Goal: Task Accomplishment & Management: Complete application form

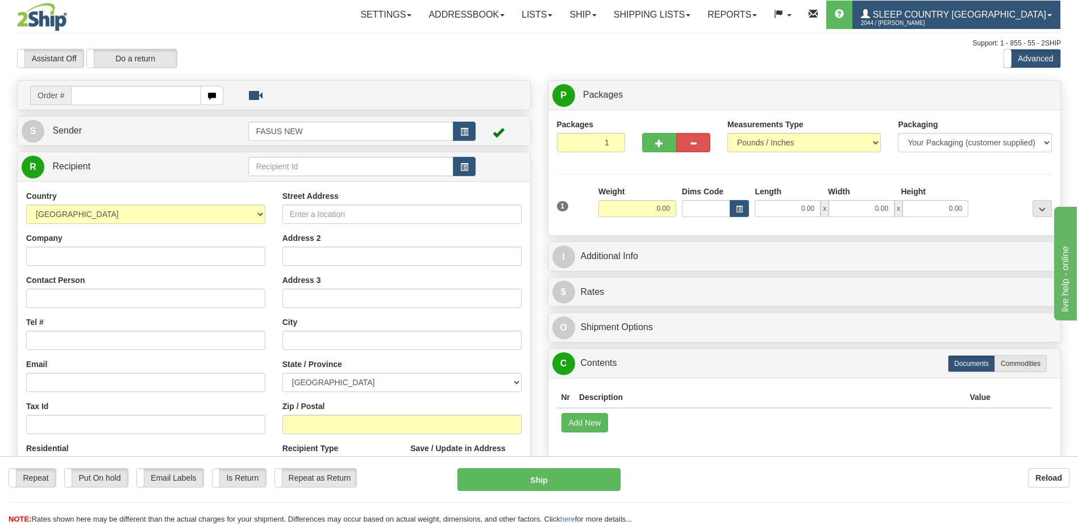
click at [972, 15] on span "Sleep Country [GEOGRAPHIC_DATA]" at bounding box center [958, 15] width 176 height 10
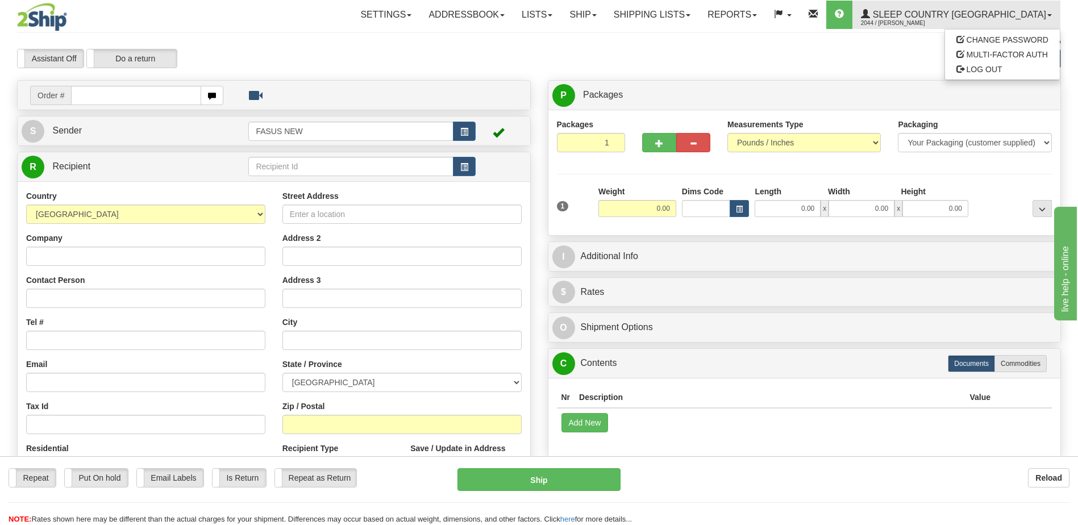
click at [702, 56] on div "Assistant On Assistant Off Do a return Do a return Previous Next Standard Advan…" at bounding box center [539, 58] width 1061 height 19
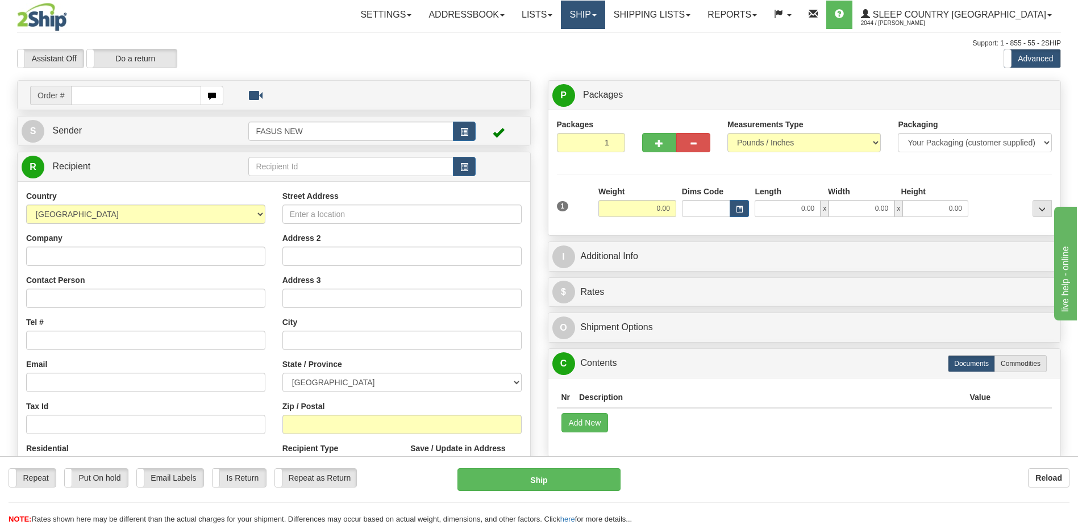
click at [605, 21] on link "Ship" at bounding box center [583, 15] width 44 height 28
click at [593, 59] on span "OnHold / Order Queue" at bounding box center [553, 54] width 80 height 9
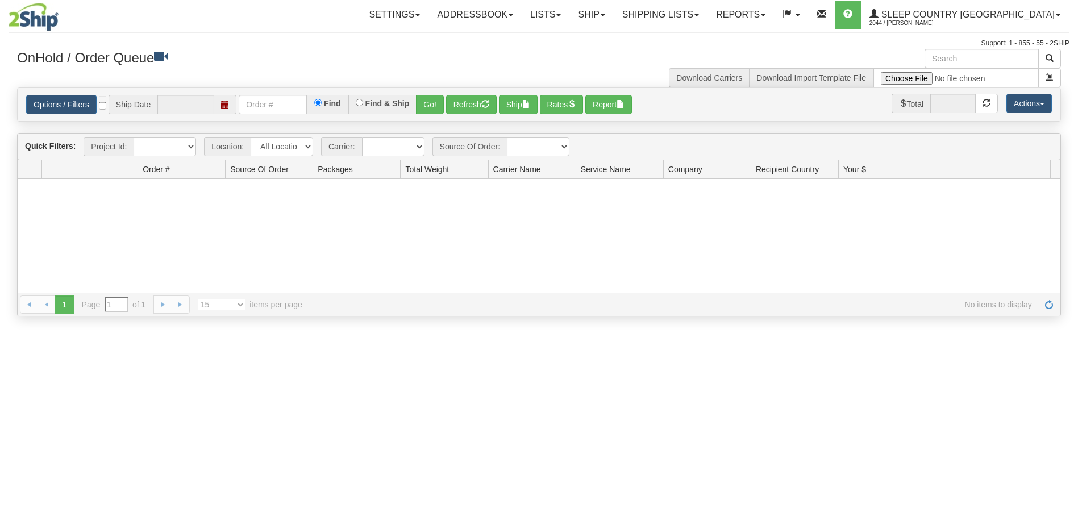
type input "[DATE]"
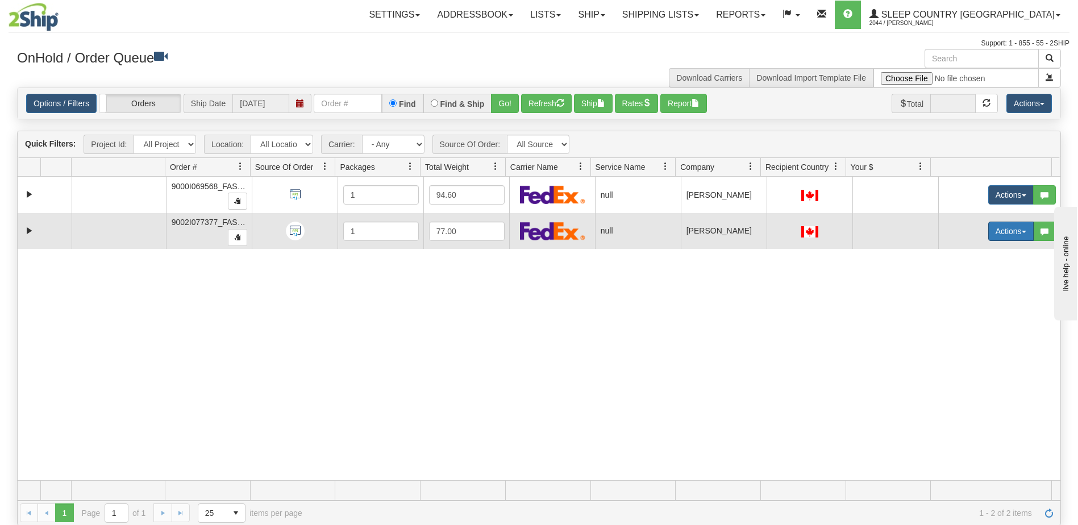
click at [989, 231] on button "Actions" at bounding box center [1010, 231] width 45 height 19
click at [955, 250] on span "Open" at bounding box center [959, 252] width 27 height 9
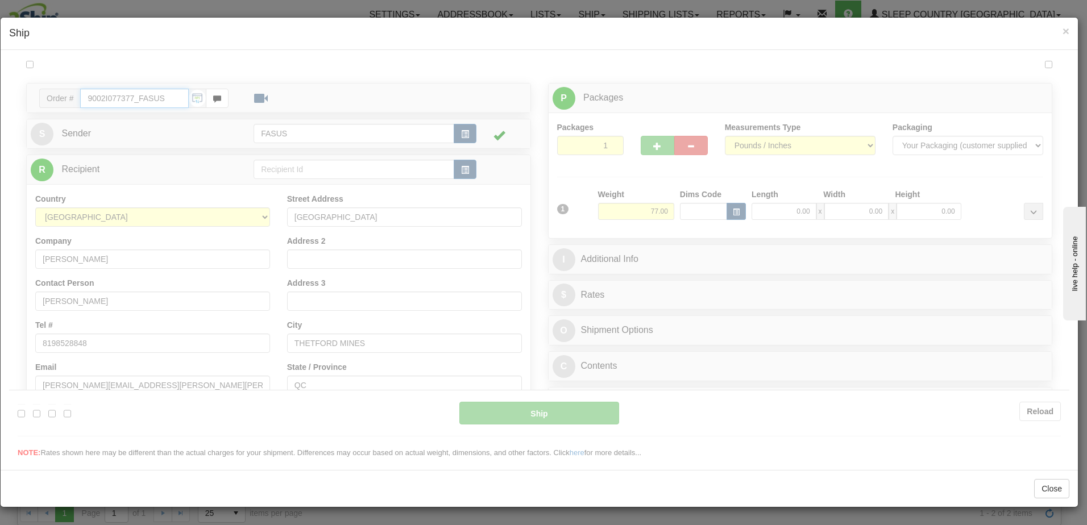
type input "10:22"
type input "16:00"
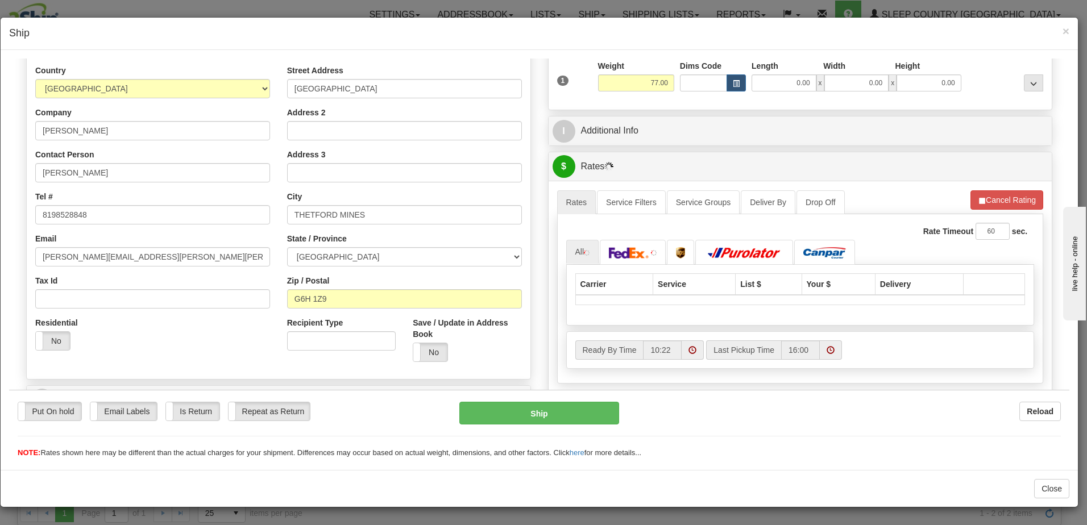
scroll to position [227, 0]
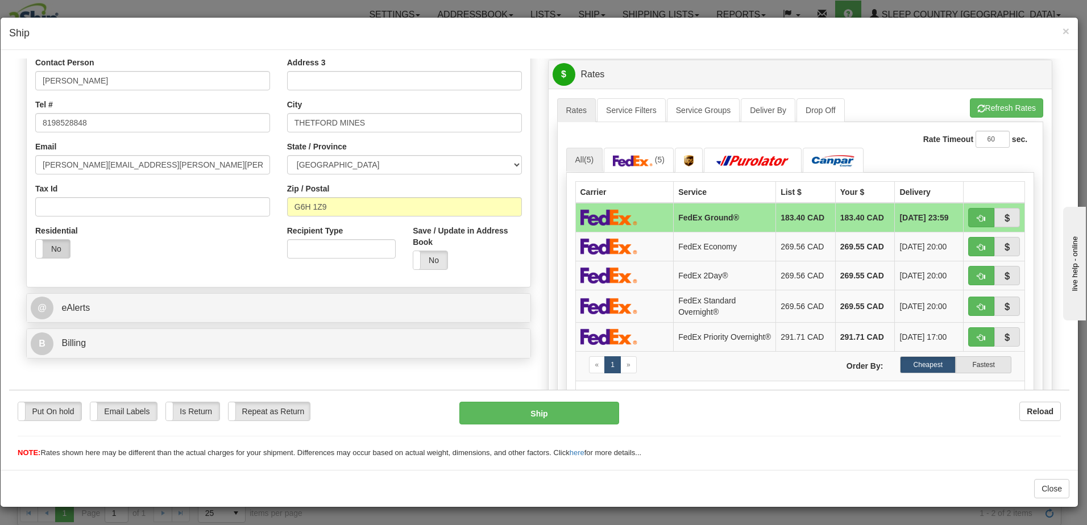
click at [44, 246] on label "No" at bounding box center [53, 248] width 34 height 18
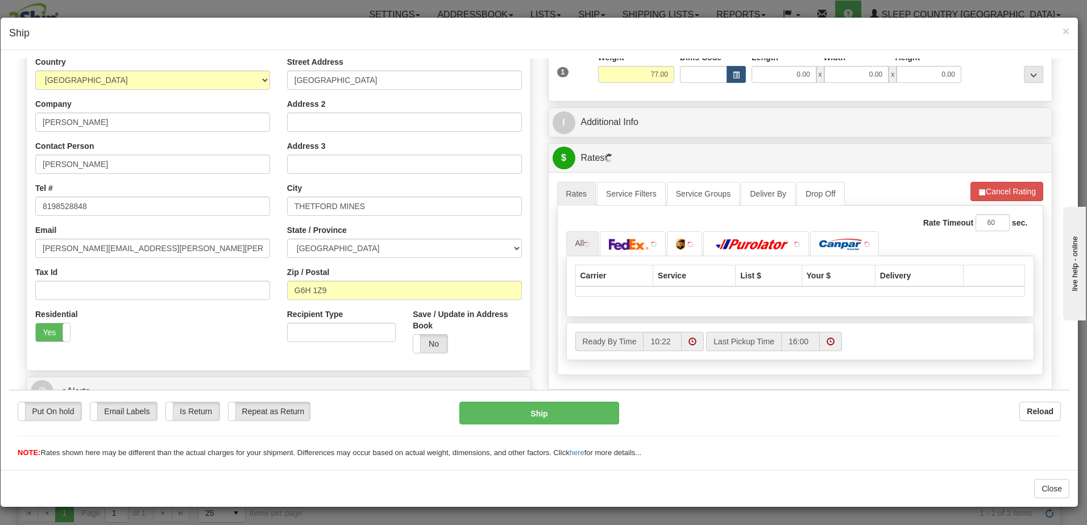
scroll to position [0, 0]
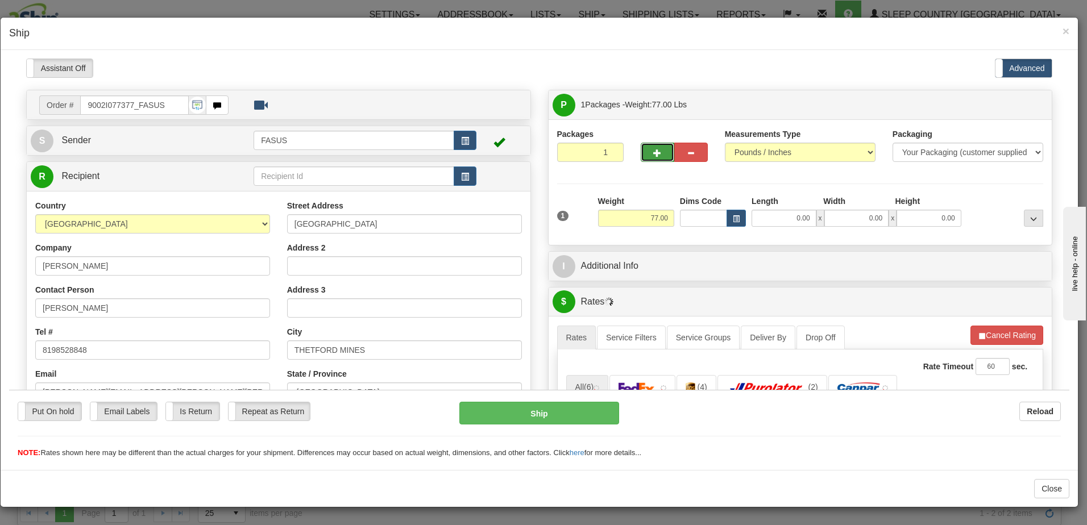
click at [653, 150] on span "button" at bounding box center [657, 152] width 8 height 7
type input "2"
click at [1018, 102] on span "Package Level" at bounding box center [1018, 105] width 45 height 8
radio input "true"
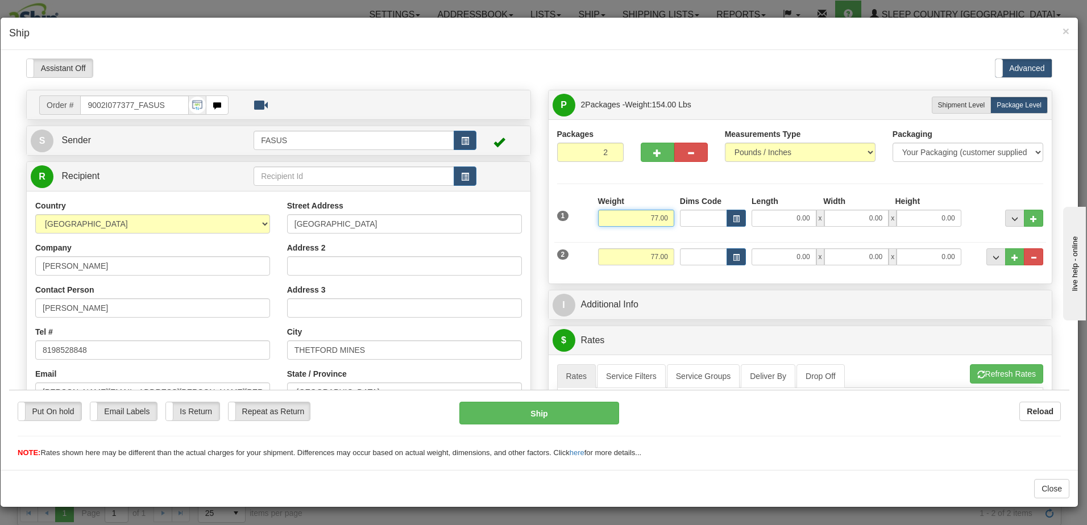
drag, startPoint x: 666, startPoint y: 214, endPoint x: 579, endPoint y: 216, distance: 87.0
click at [579, 216] on div "1 Weight 77.00 Dims Code x x" at bounding box center [800, 215] width 492 height 40
type input "47.10"
type input "78.00"
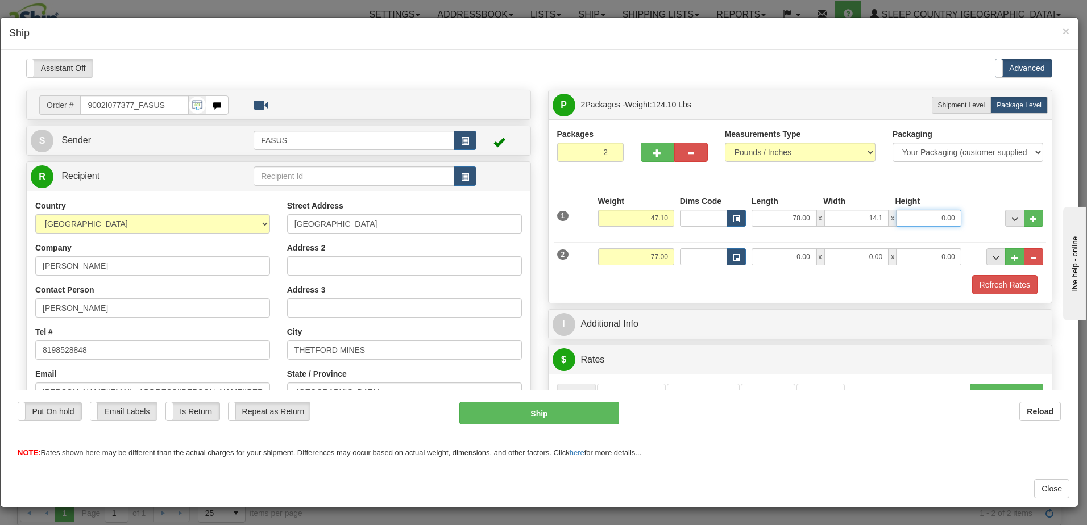
type input "14.10"
type input "3.50"
click at [1011, 215] on span "..." at bounding box center [1014, 218] width 7 height 6
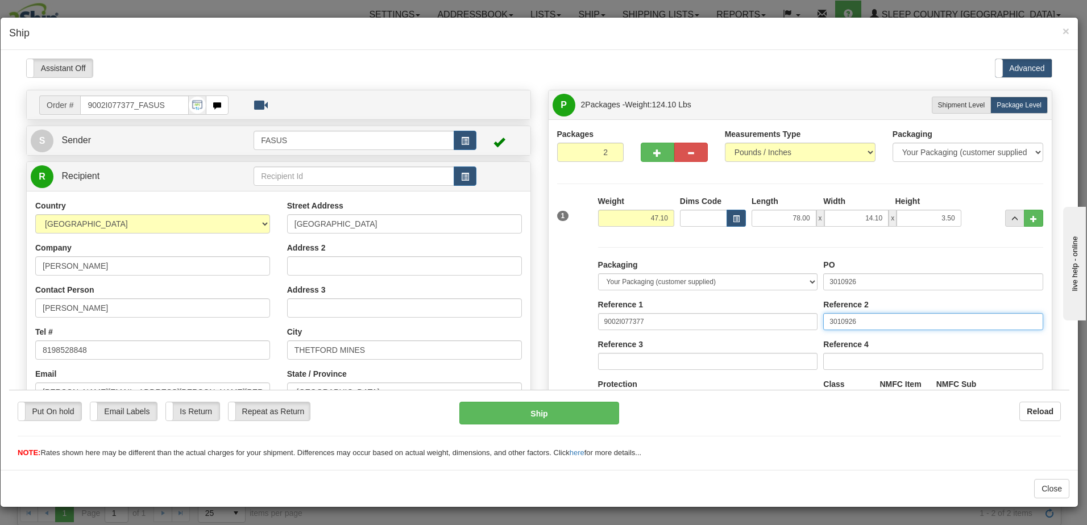
drag, startPoint x: 873, startPoint y: 321, endPoint x: 483, endPoint y: 309, distance: 390.6
click at [483, 89] on div "Order # 9002I077377_FASUS S Sender FASUS" at bounding box center [539, 89] width 1043 height 0
drag, startPoint x: 888, startPoint y: 278, endPoint x: 607, endPoint y: 298, distance: 281.4
click at [607, 298] on div "Packaging Your Packaging (customer supplied) Envelope (carrier supplied) Pack (…" at bounding box center [820, 363] width 451 height 209
type input "1025722"
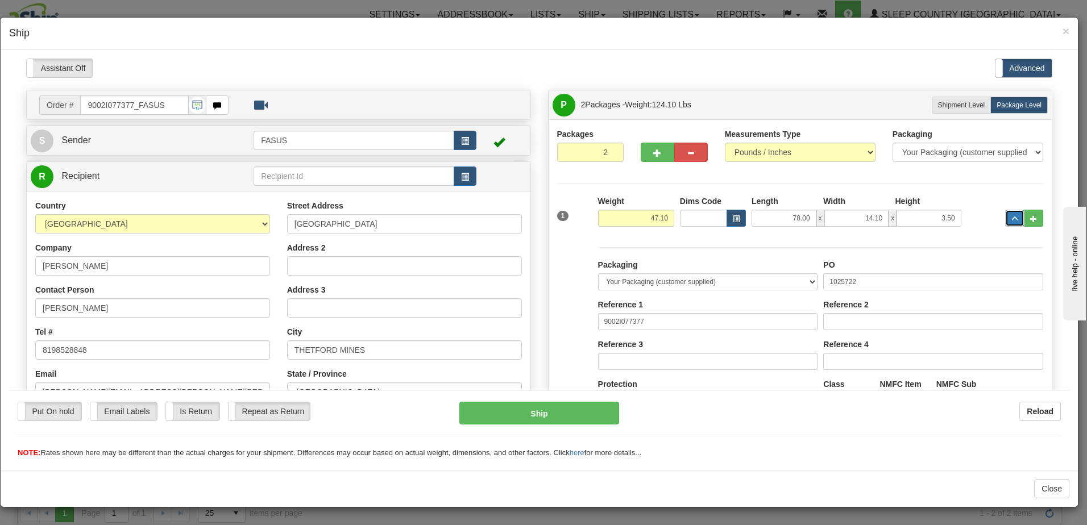
click at [1011, 219] on span "..." at bounding box center [1014, 218] width 7 height 6
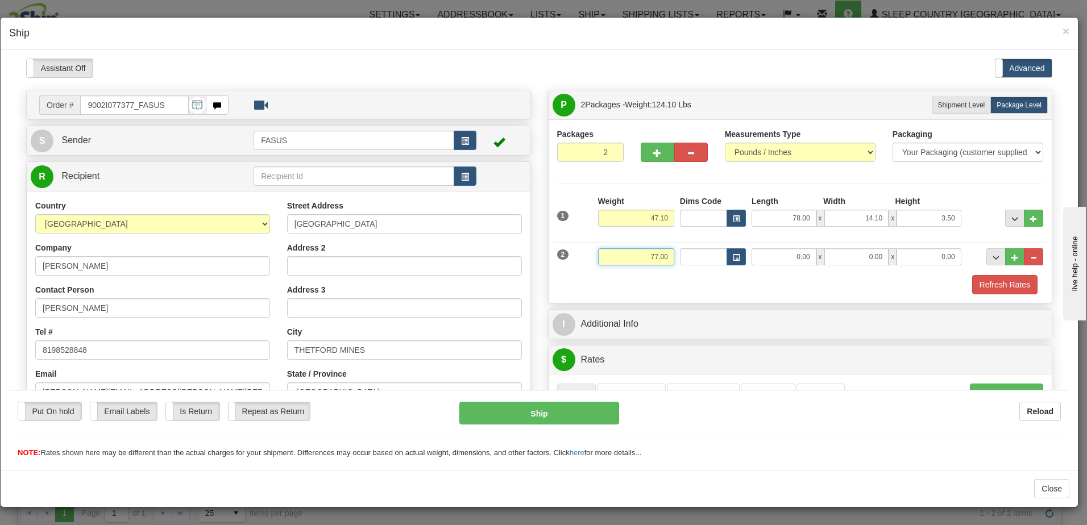
drag, startPoint x: 635, startPoint y: 253, endPoint x: 676, endPoint y: 256, distance: 41.0
click at [676, 256] on div "2 Weight 77.00 Dims Code Length Width Height" at bounding box center [800, 255] width 492 height 38
type input "22.00"
type input "61.25"
type input "14.00"
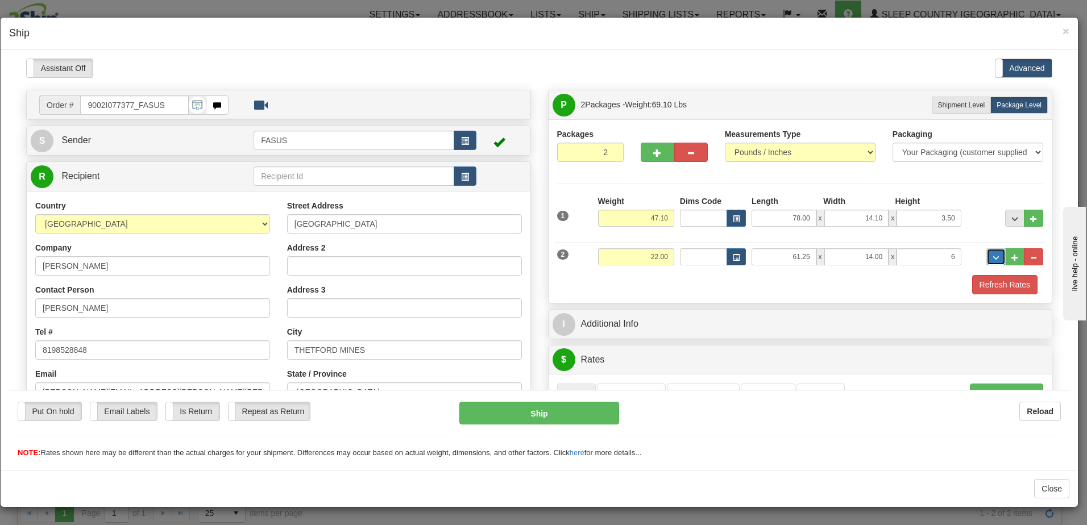
type input "6.00"
click at [992, 255] on span "..." at bounding box center [995, 257] width 7 height 6
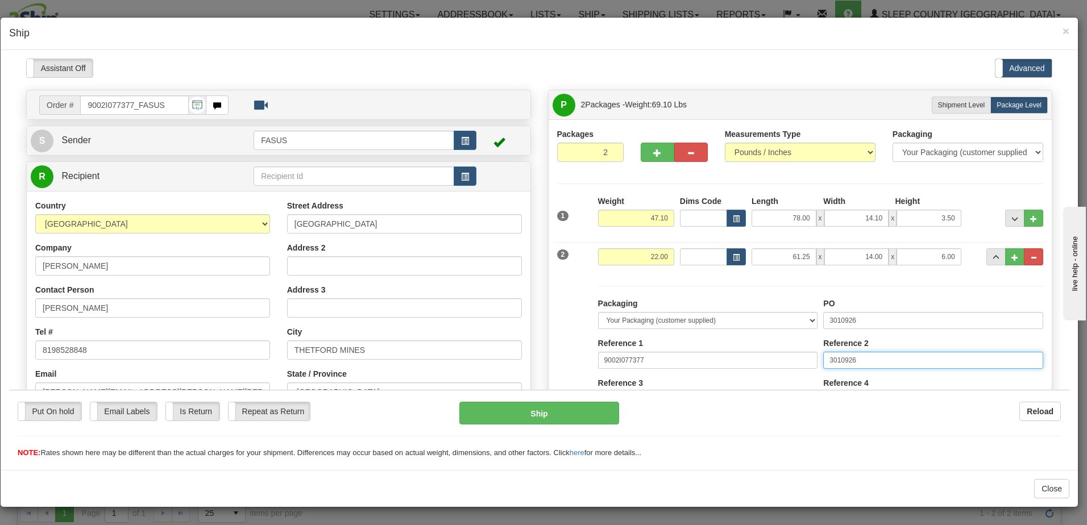
drag, startPoint x: 884, startPoint y: 360, endPoint x: 728, endPoint y: 363, distance: 156.3
click at [728, 363] on div "Packaging Your Packaging (customer supplied) Envelope (carrier supplied) Pack (…" at bounding box center [820, 401] width 451 height 209
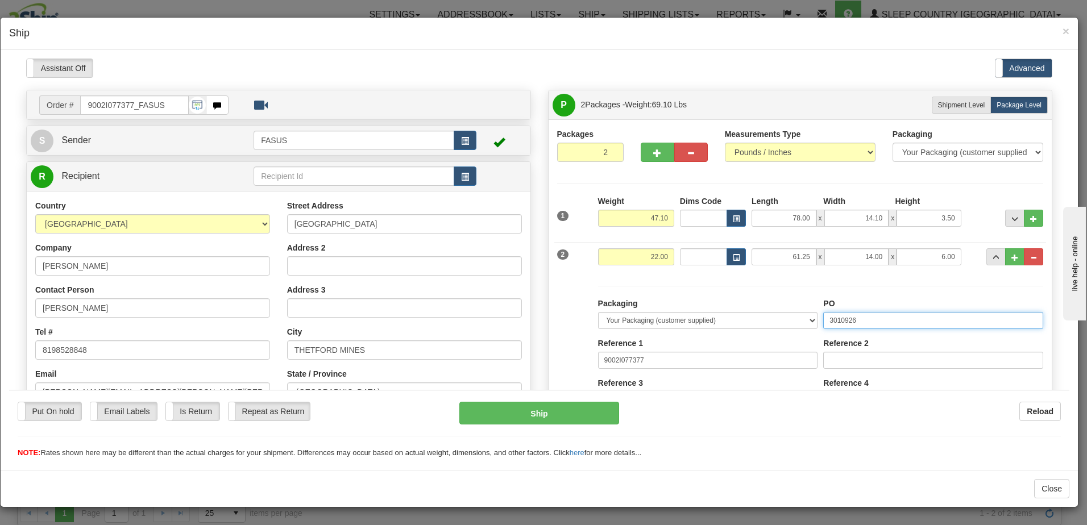
drag, startPoint x: 885, startPoint y: 319, endPoint x: 639, endPoint y: 310, distance: 246.2
click at [639, 310] on div "Packaging Your Packaging (customer supplied) Envelope (carrier supplied) Pack (…" at bounding box center [820, 401] width 451 height 209
type input "1025721"
click at [992, 254] on span "..." at bounding box center [995, 257] width 7 height 6
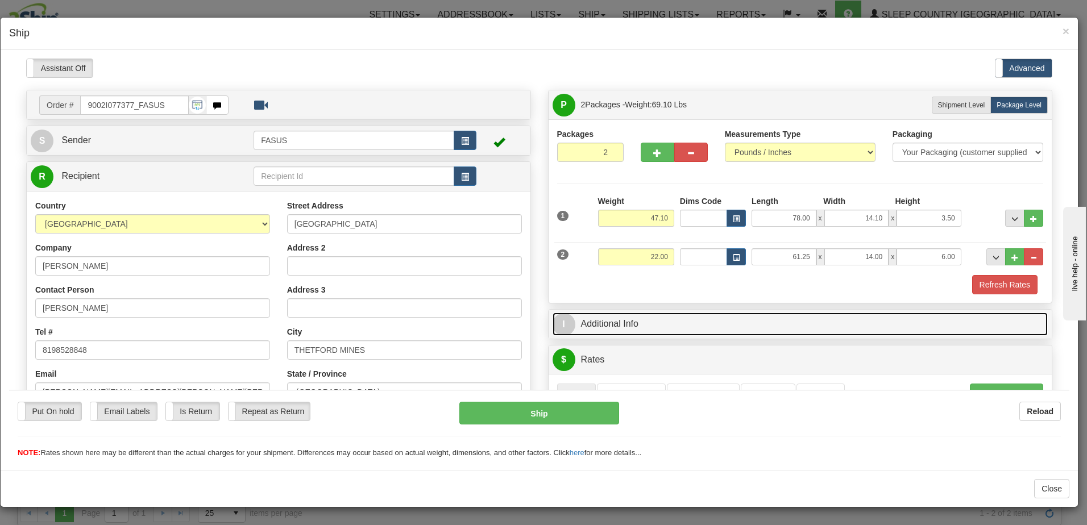
click at [713, 325] on link "I Additional Info" at bounding box center [800, 323] width 496 height 23
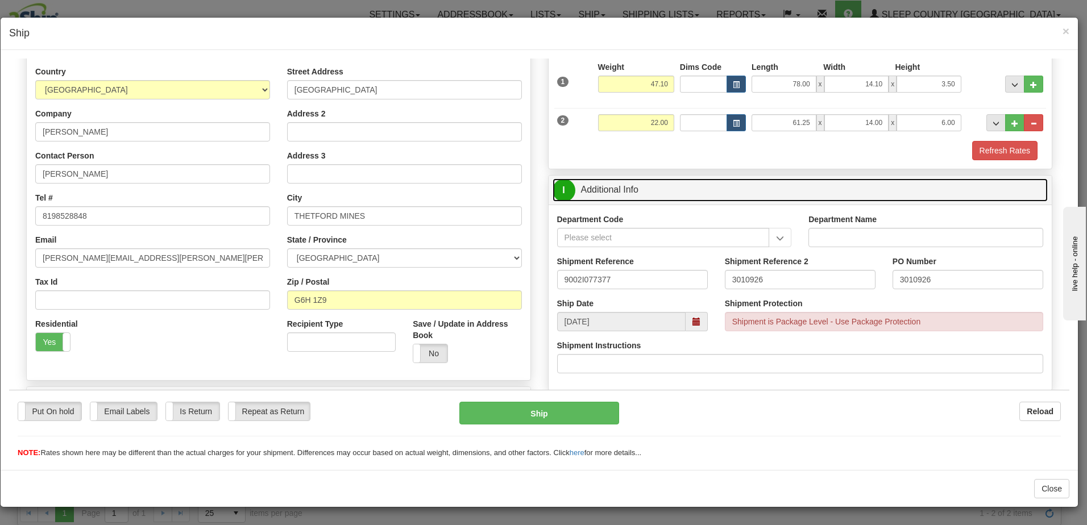
scroll to position [171, 0]
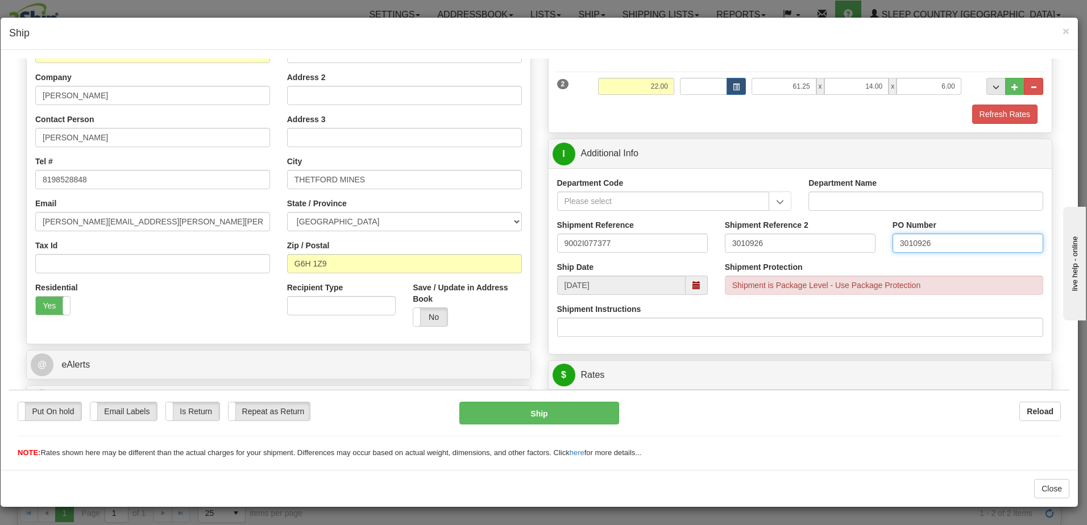
drag, startPoint x: 945, startPoint y: 239, endPoint x: 781, endPoint y: 243, distance: 163.7
click at [781, 243] on div "Shipment Reference 9002I077377 Shipment Reference 2 3010926 PO Number 3010926" at bounding box center [800, 240] width 504 height 42
drag, startPoint x: 778, startPoint y: 244, endPoint x: 534, endPoint y: 251, distance: 243.9
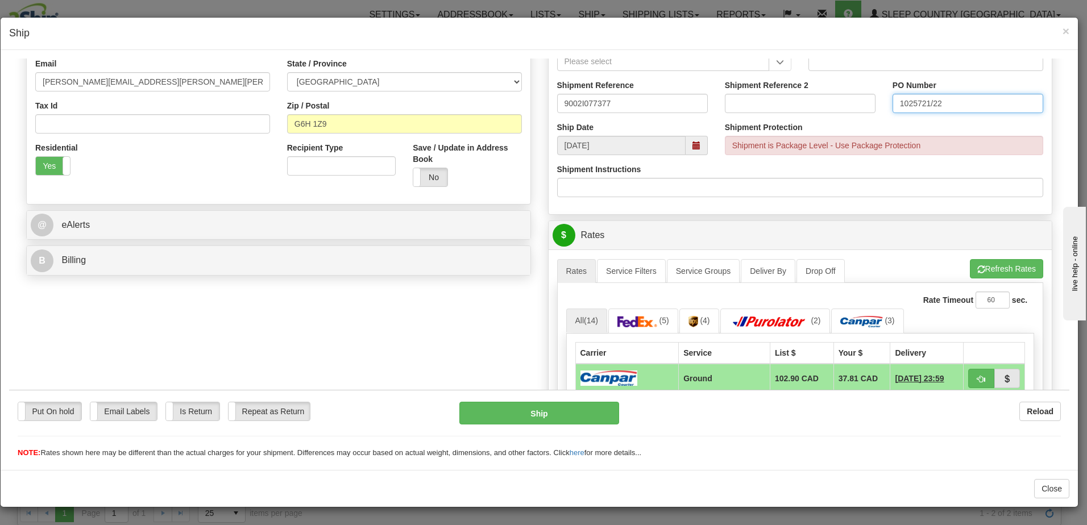
scroll to position [341, 0]
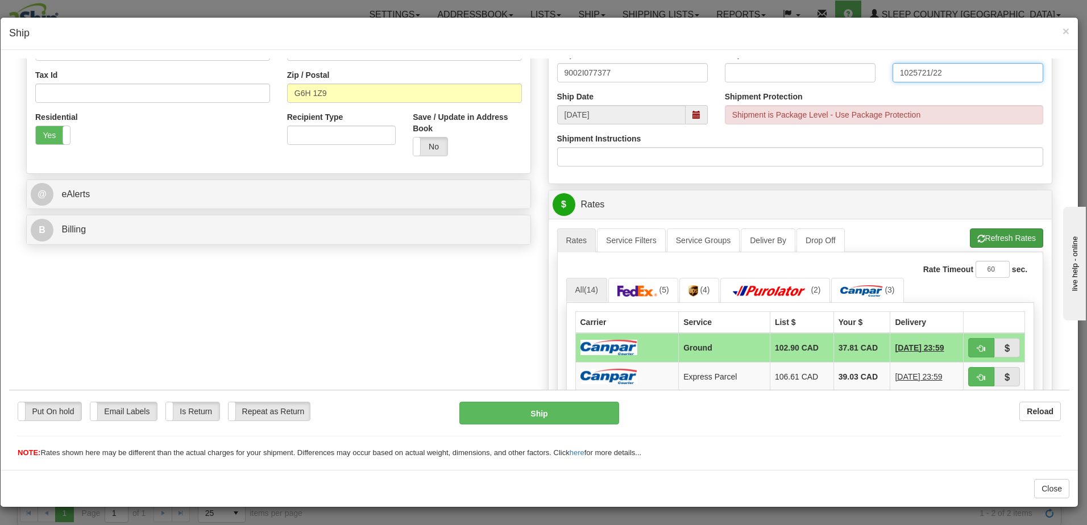
type input "1025721/22"
click at [983, 238] on button "Refresh Rates" at bounding box center [1006, 237] width 73 height 19
click at [977, 348] on span "button" at bounding box center [981, 347] width 8 height 7
type input "1"
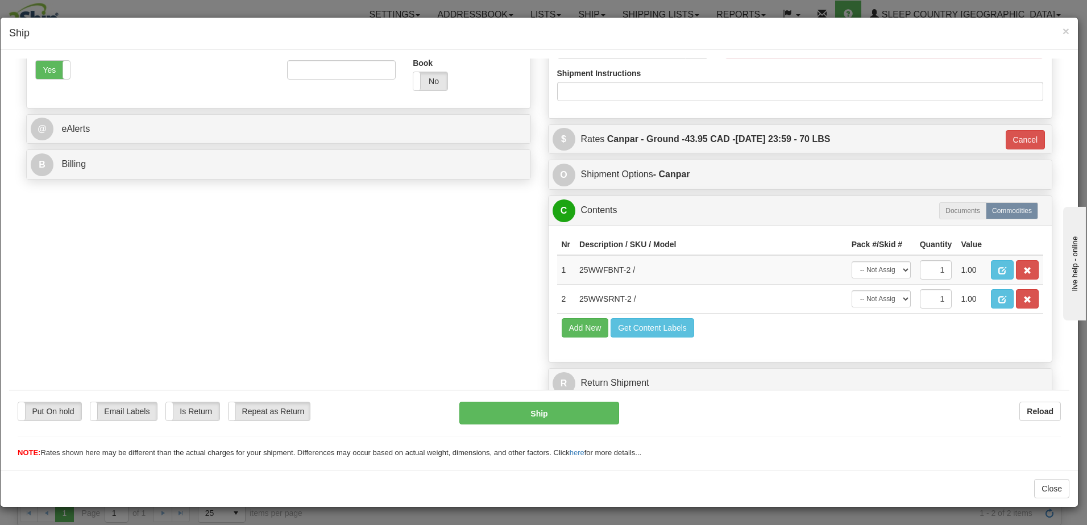
scroll to position [410, 0]
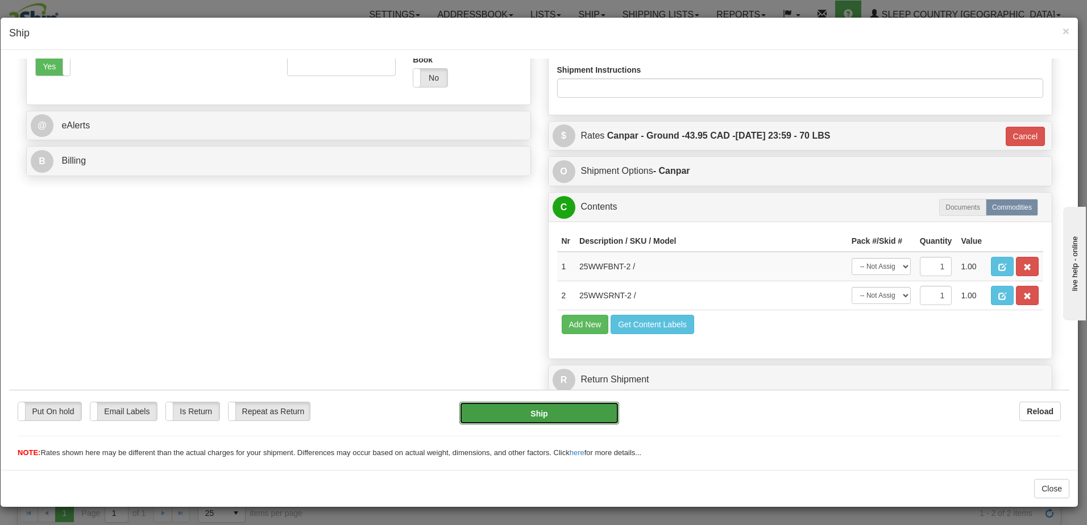
click at [546, 415] on button "Ship" at bounding box center [539, 412] width 160 height 23
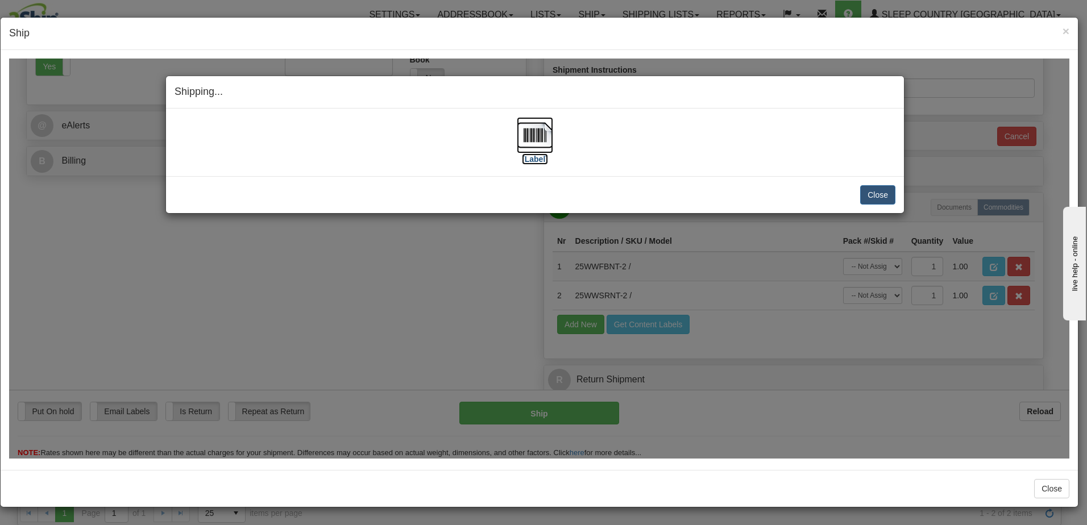
click at [531, 159] on label "[Label]" at bounding box center [535, 158] width 26 height 11
click at [882, 194] on button "Close" at bounding box center [877, 194] width 35 height 19
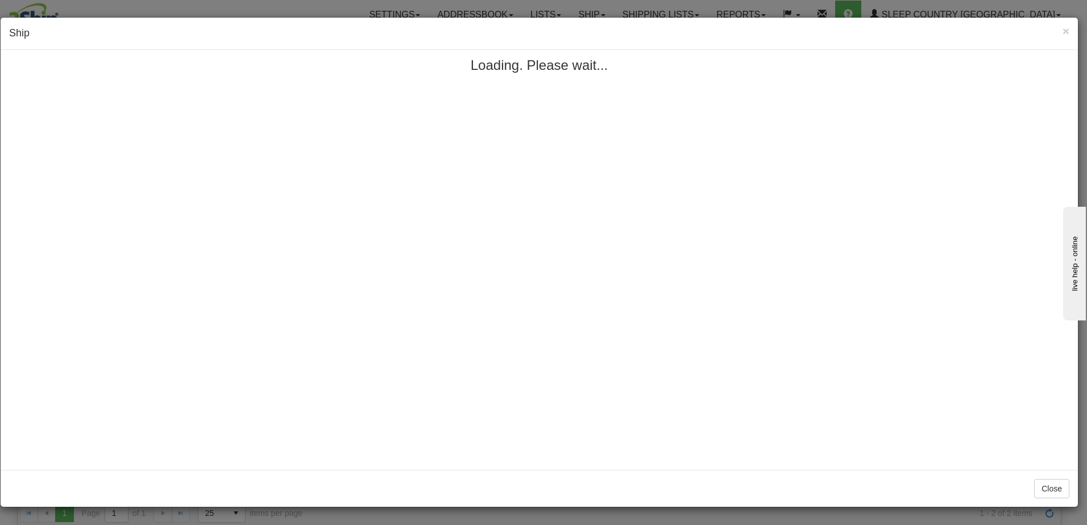
scroll to position [0, 0]
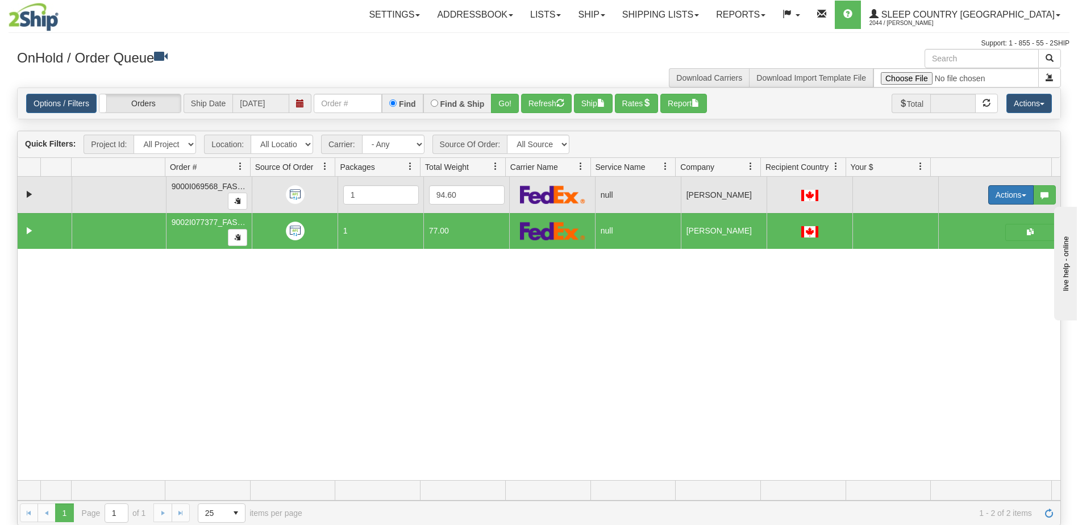
click at [998, 193] on button "Actions" at bounding box center [1010, 194] width 45 height 19
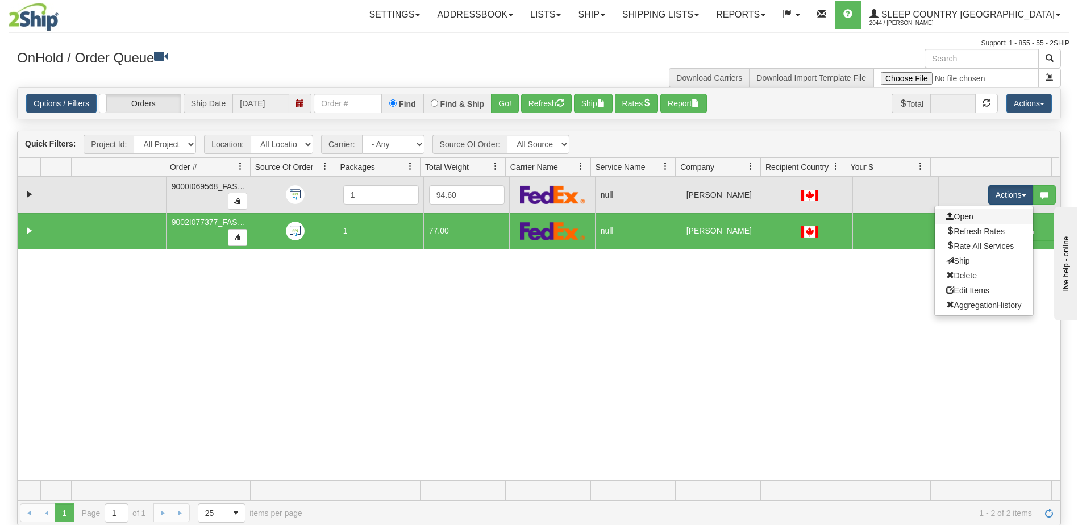
click at [967, 215] on link "Open" at bounding box center [984, 216] width 98 height 15
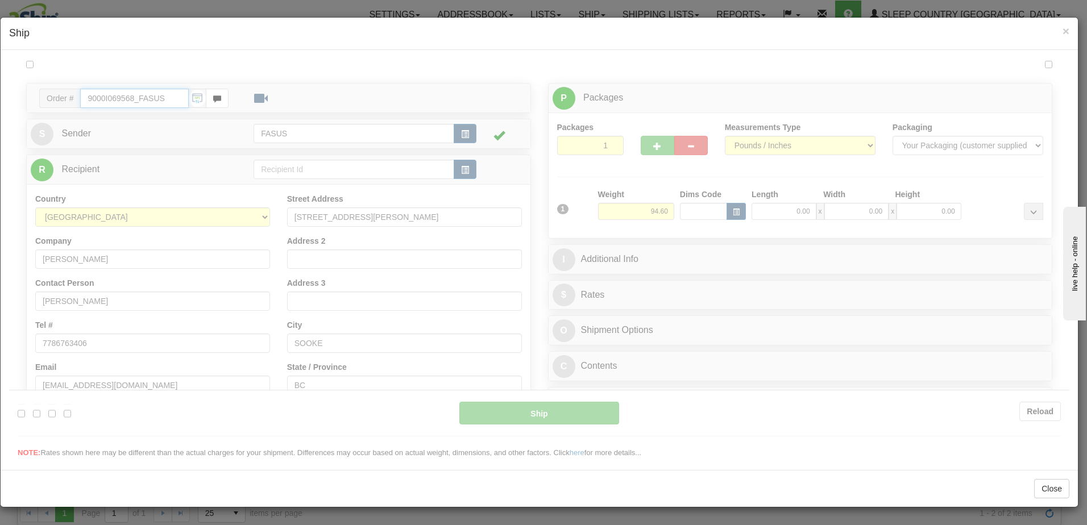
type input "10:27"
type input "16:00"
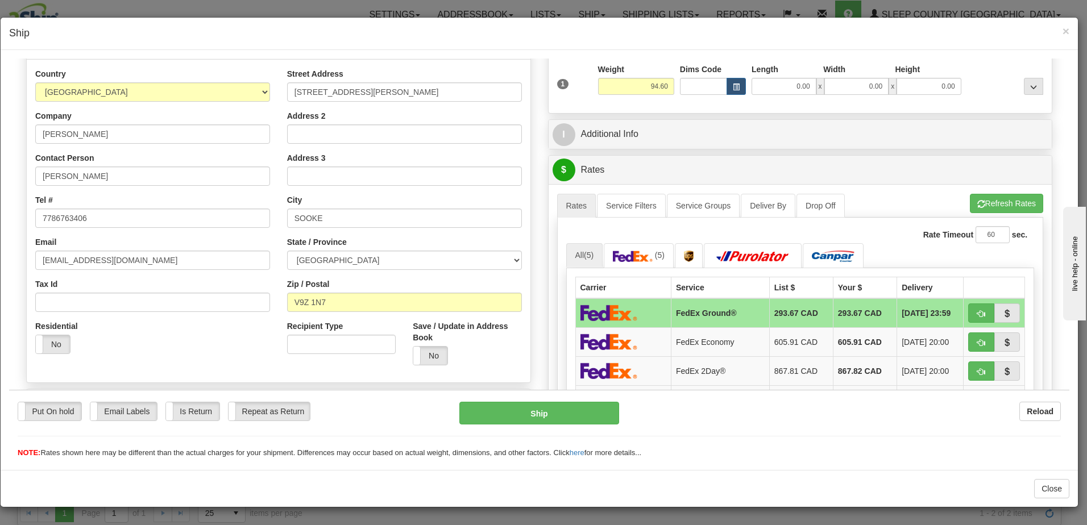
scroll to position [171, 0]
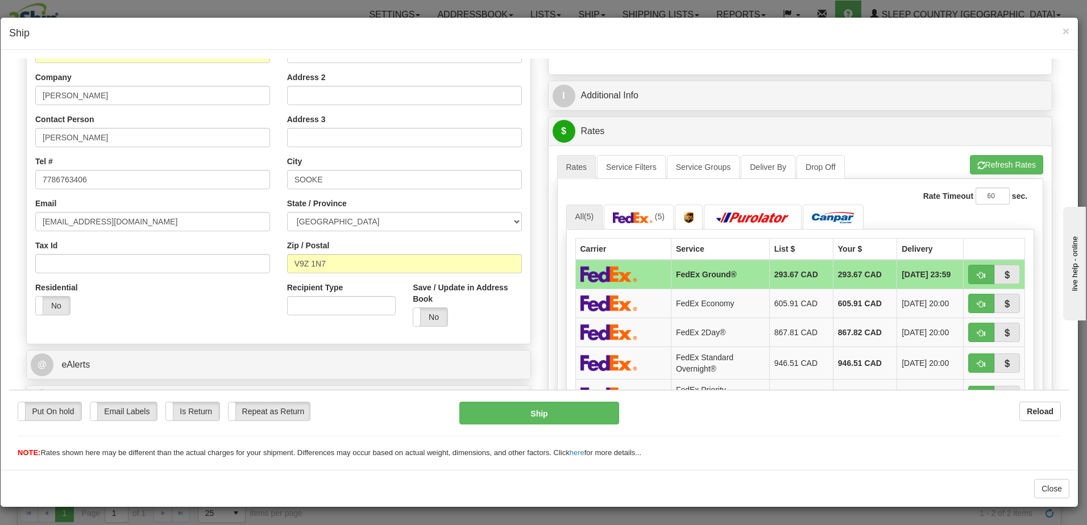
drag, startPoint x: 57, startPoint y: 304, endPoint x: 89, endPoint y: 296, distance: 33.4
click at [57, 303] on label "No" at bounding box center [53, 305] width 34 height 18
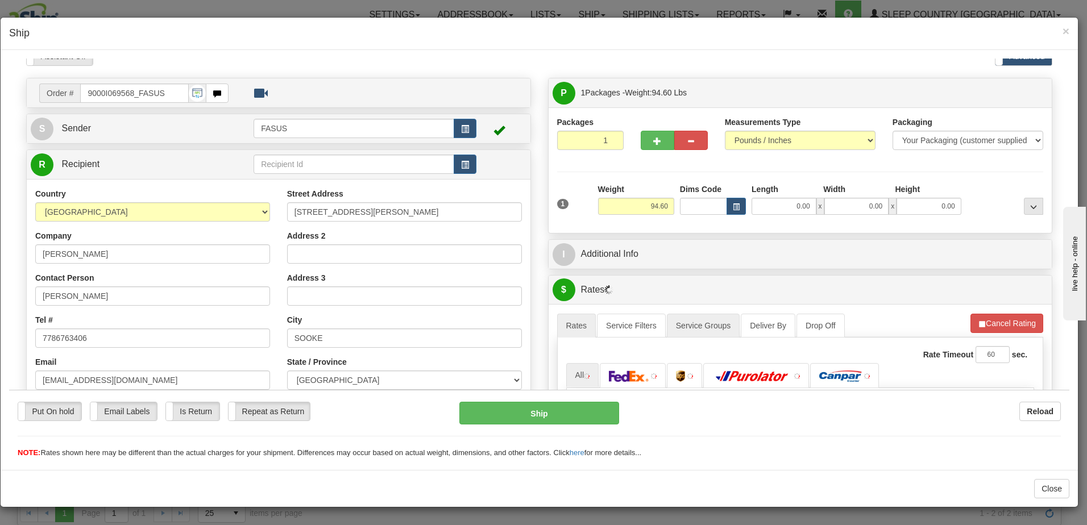
scroll to position [0, 0]
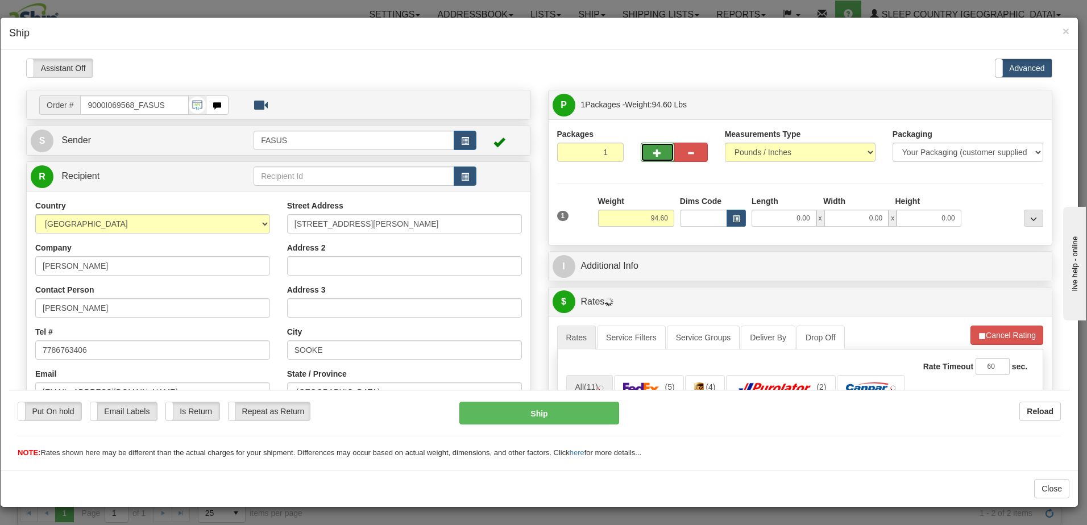
click at [646, 152] on button "button" at bounding box center [658, 151] width 34 height 19
type input "2"
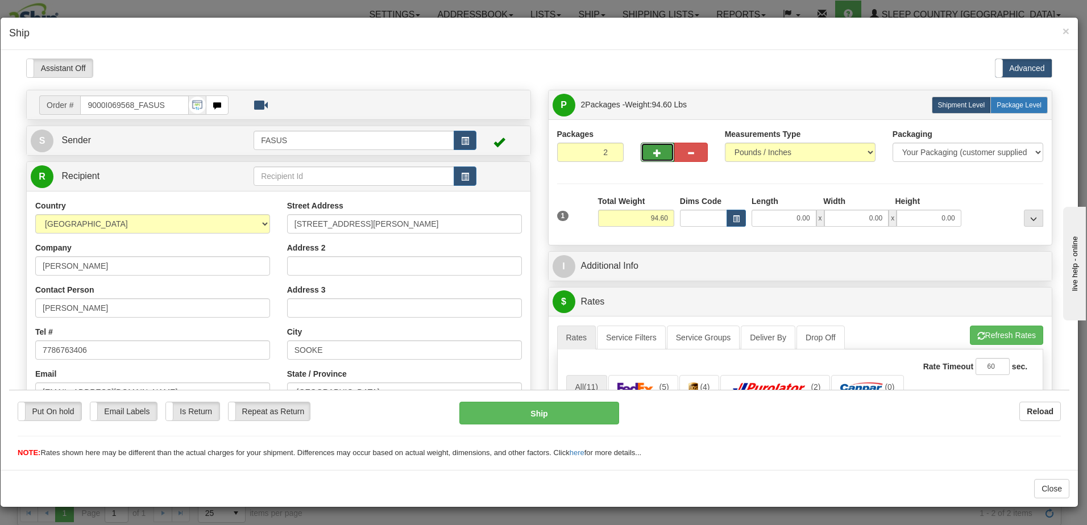
click at [1025, 105] on span "Package Level" at bounding box center [1018, 105] width 45 height 8
radio input "true"
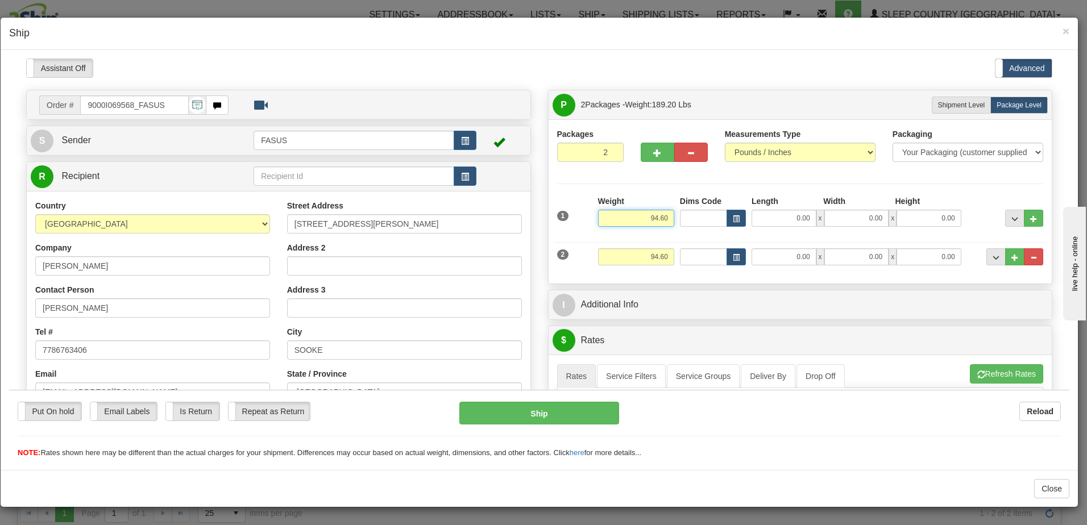
drag, startPoint x: 644, startPoint y: 217, endPoint x: 704, endPoint y: 219, distance: 59.7
click at [704, 219] on div "1 Weight 94.60 Dims Code x x" at bounding box center [800, 215] width 492 height 40
type input "61.60"
type input "83.00"
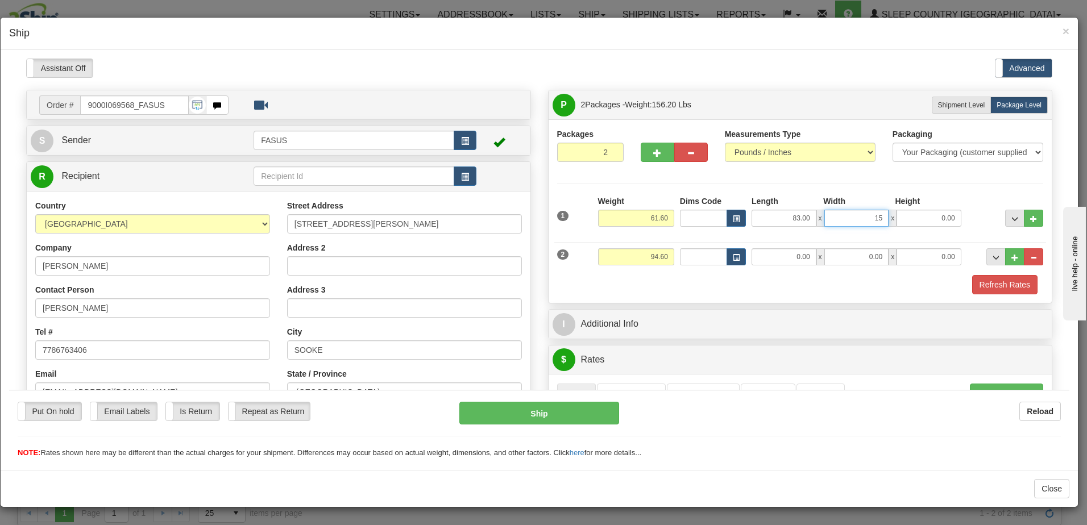
type input "15.00"
type input "4.00"
click at [1011, 219] on span "..." at bounding box center [1014, 218] width 7 height 6
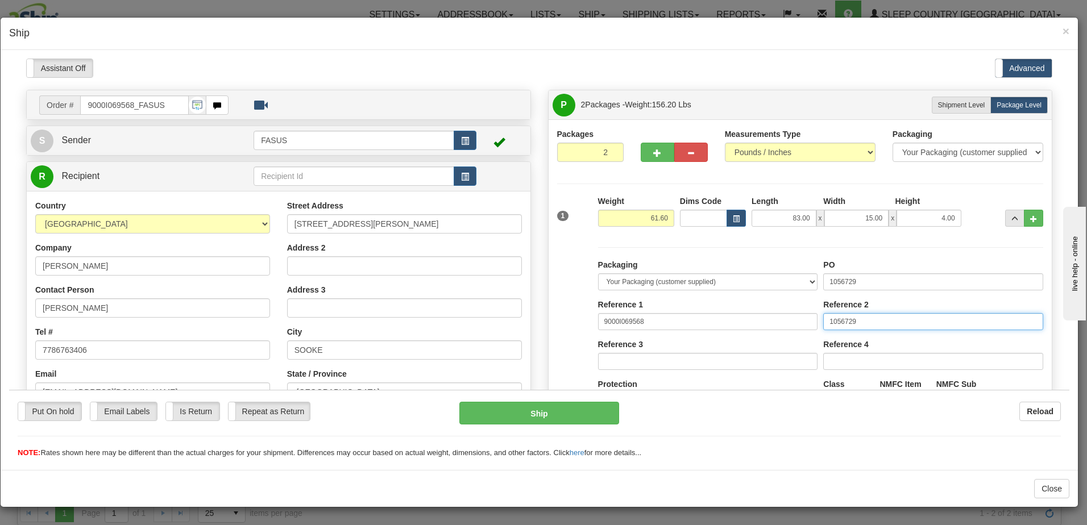
drag, startPoint x: 838, startPoint y: 319, endPoint x: 699, endPoint y: 321, distance: 139.8
click at [699, 321] on div "Packaging Your Packaging (customer supplied) Envelope (carrier supplied) Pack (…" at bounding box center [820, 363] width 451 height 209
drag, startPoint x: 882, startPoint y: 278, endPoint x: 644, endPoint y: 281, distance: 238.2
click at [644, 281] on div "Packaging Your Packaging (customer supplied) Envelope (carrier supplied) Pack (…" at bounding box center [820, 363] width 451 height 209
type input "1025459"
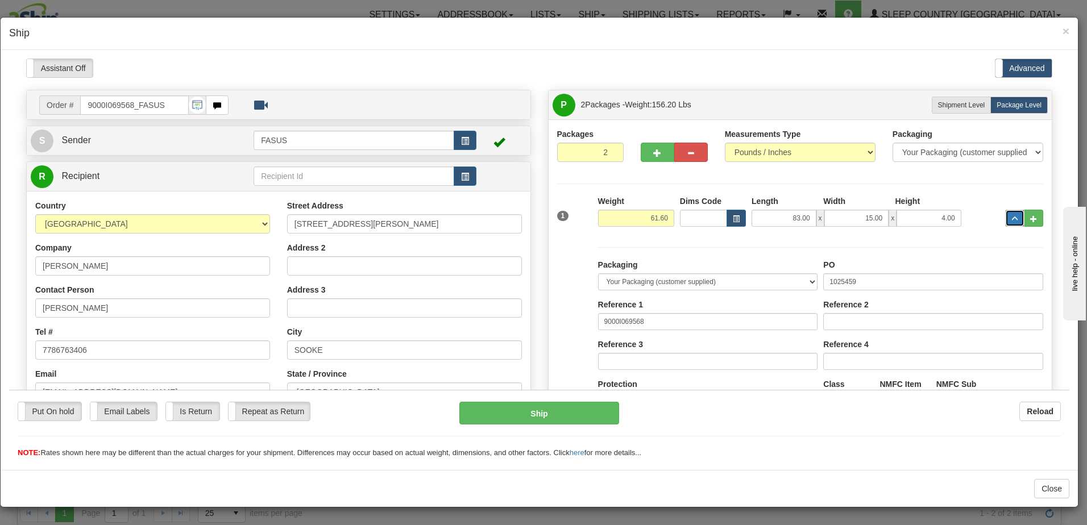
click at [1011, 215] on span "..." at bounding box center [1014, 218] width 7 height 6
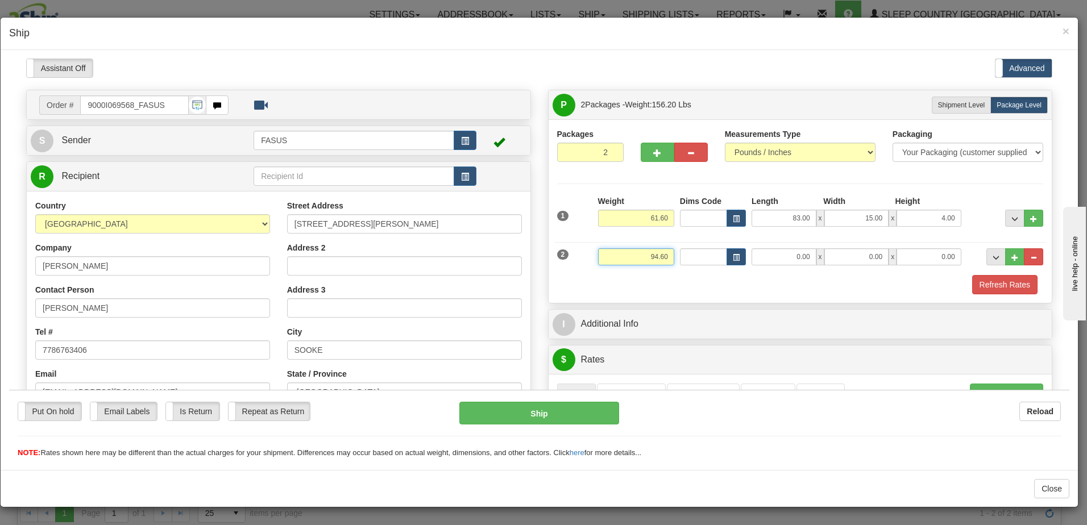
drag, startPoint x: 641, startPoint y: 252, endPoint x: 694, endPoint y: 261, distance: 53.5
click at [694, 261] on div "2 Weight 94.60 Dims Code Length Width Height" at bounding box center [800, 255] width 492 height 38
type input "31.70"
type input "82.30"
type input "14.00"
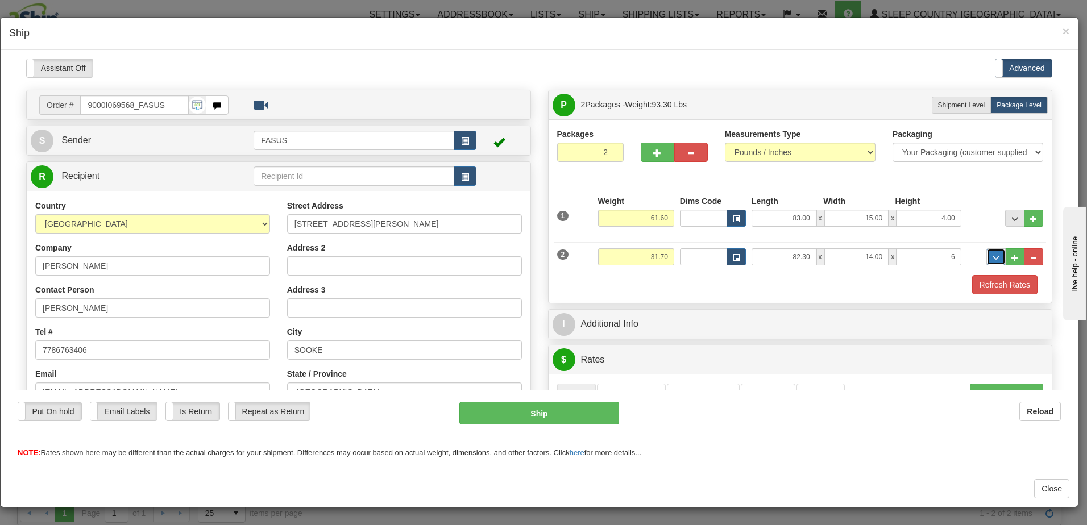
type input "6.00"
click at [992, 254] on span "..." at bounding box center [995, 257] width 7 height 6
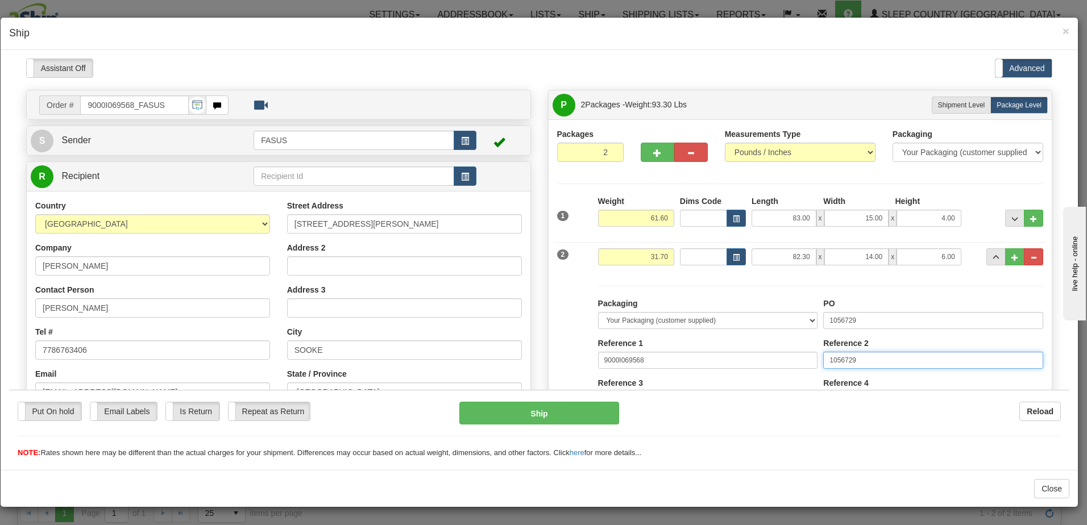
drag, startPoint x: 879, startPoint y: 357, endPoint x: 676, endPoint y: 357, distance: 202.9
click at [676, 357] on div "Packaging Your Packaging (customer supplied) Envelope (carrier supplied) Pack (…" at bounding box center [820, 401] width 451 height 209
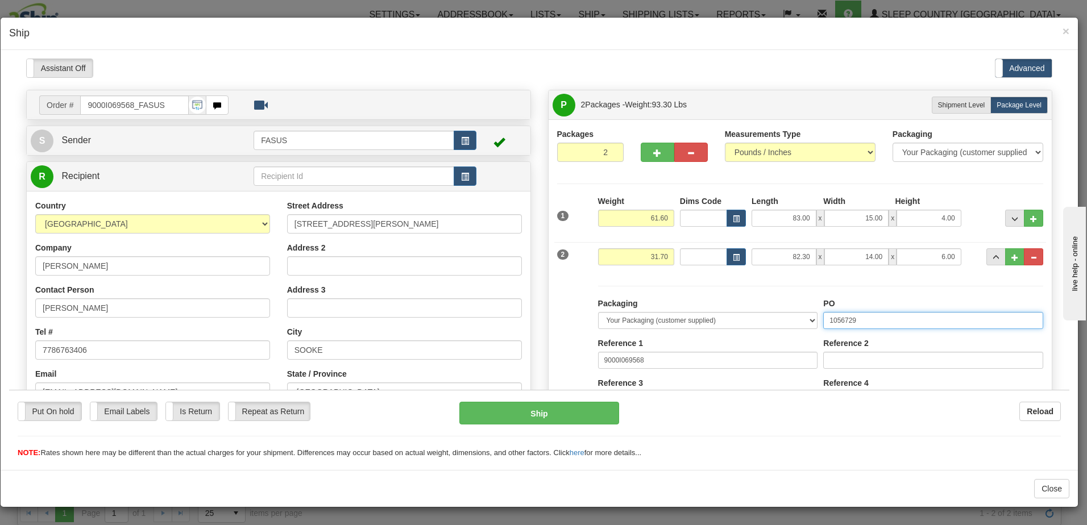
drag, startPoint x: 868, startPoint y: 316, endPoint x: 467, endPoint y: 319, distance: 400.7
click at [467, 89] on div "Order # 9000I069568_FASUS S Sender FASUS" at bounding box center [539, 89] width 1043 height 0
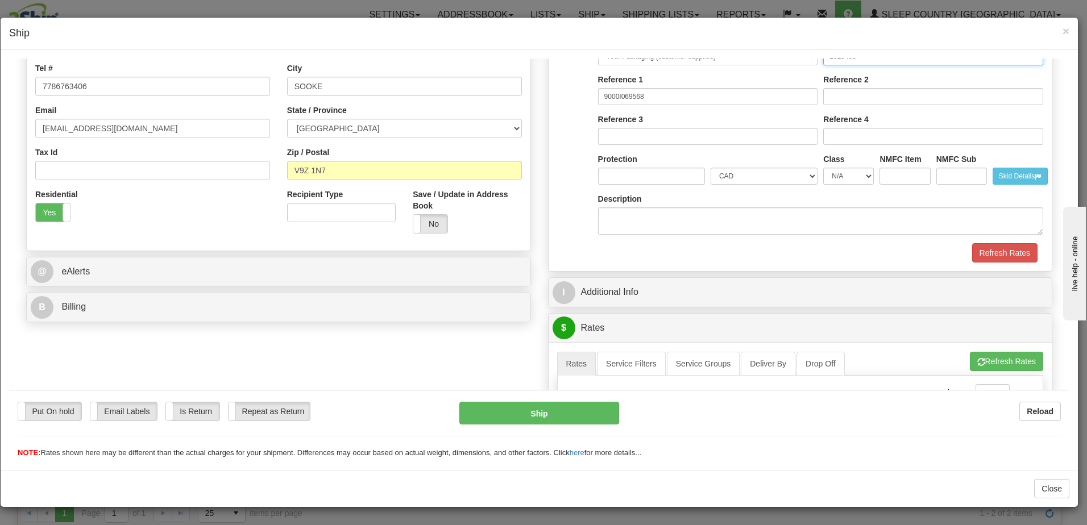
scroll to position [284, 0]
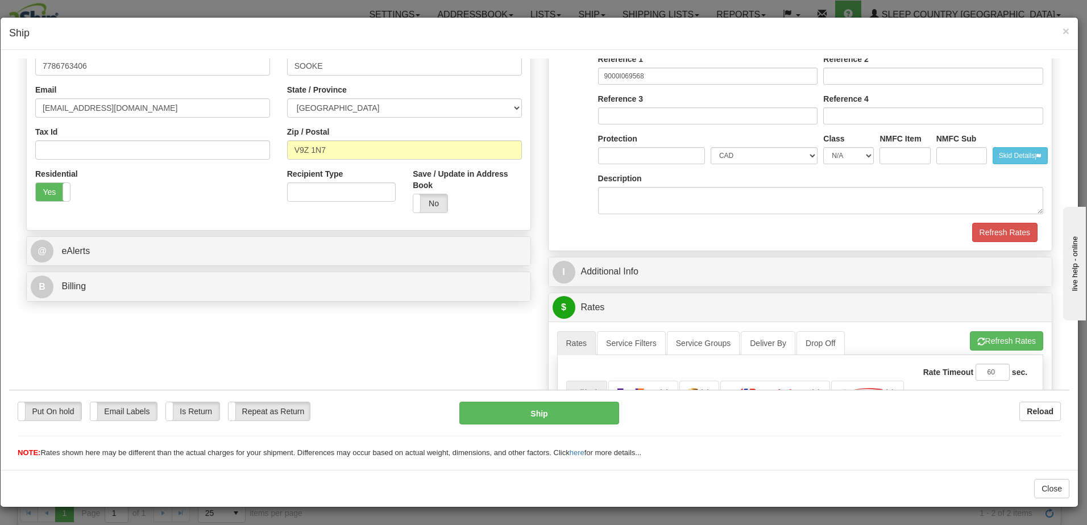
type input "1025458"
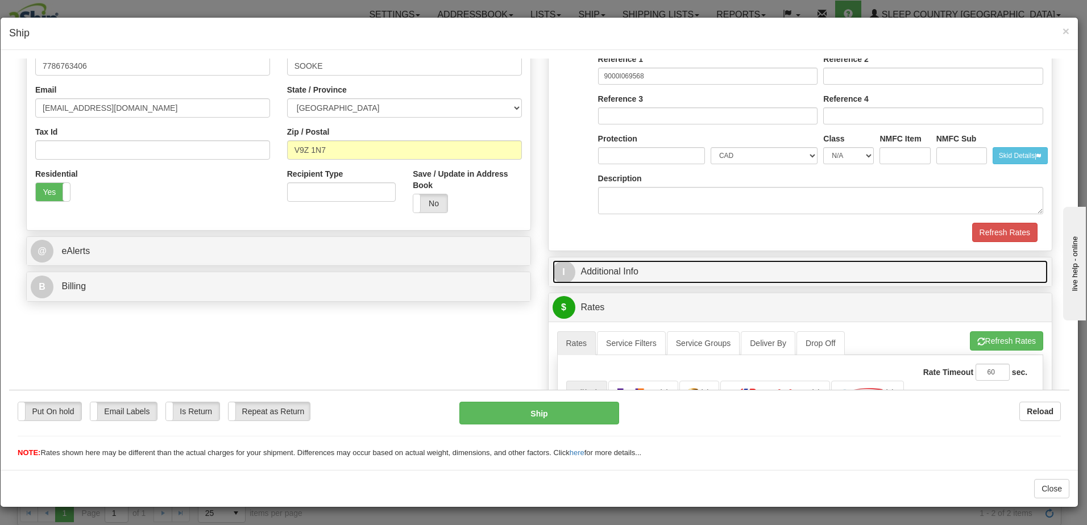
click at [702, 270] on link "I Additional Info" at bounding box center [800, 271] width 496 height 23
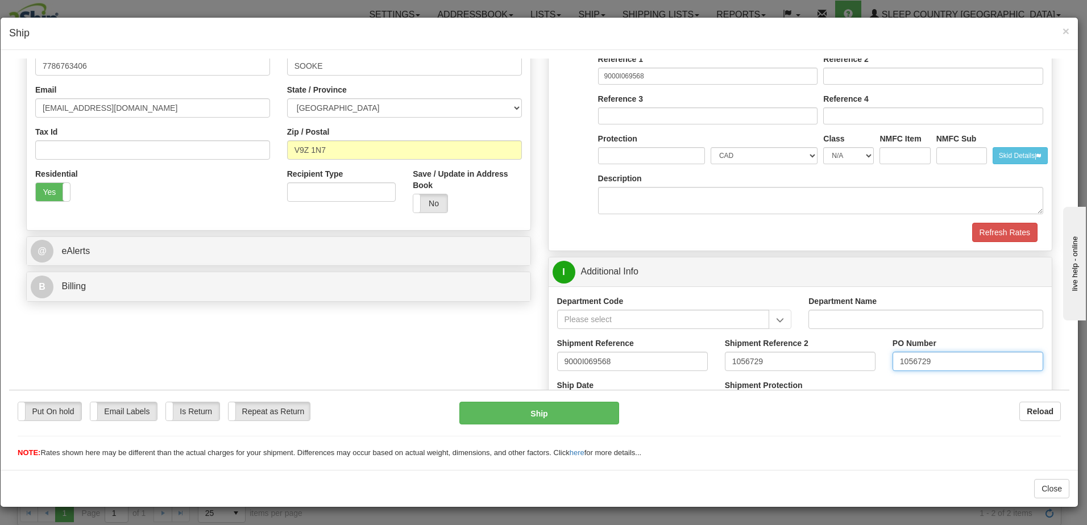
drag, startPoint x: 945, startPoint y: 360, endPoint x: 754, endPoint y: 373, distance: 191.9
click at [754, 373] on div "Shipment Reference 9000I069568 Shipment Reference 2 1056729 PO Number 1056729" at bounding box center [800, 358] width 504 height 42
drag, startPoint x: 738, startPoint y: 368, endPoint x: 602, endPoint y: 372, distance: 135.3
click at [570, 373] on div "Shipment Reference 9000I069568 Shipment Reference 2 1056729 PO Number" at bounding box center [800, 358] width 504 height 42
click at [896, 360] on input "PO Number" at bounding box center [967, 360] width 151 height 19
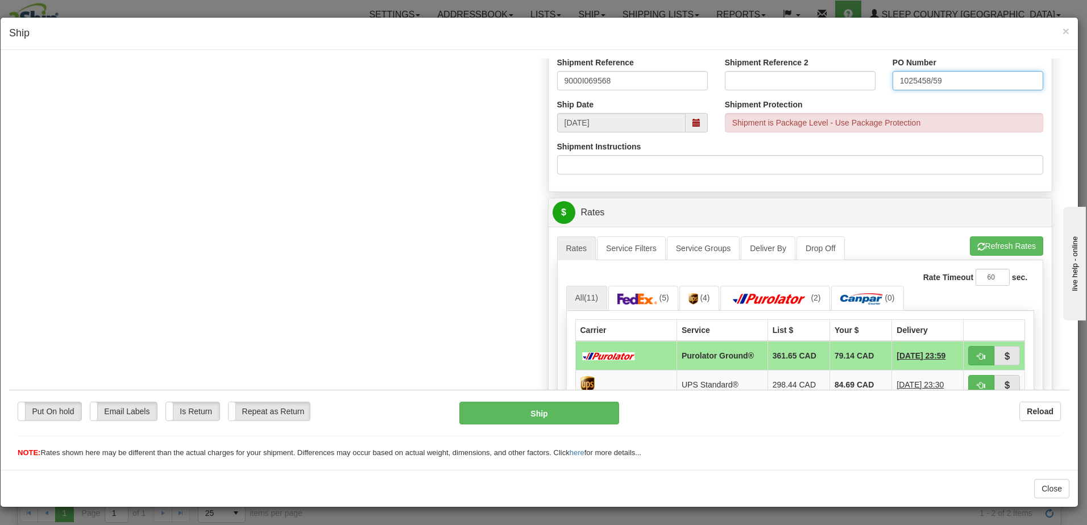
scroll to position [568, 0]
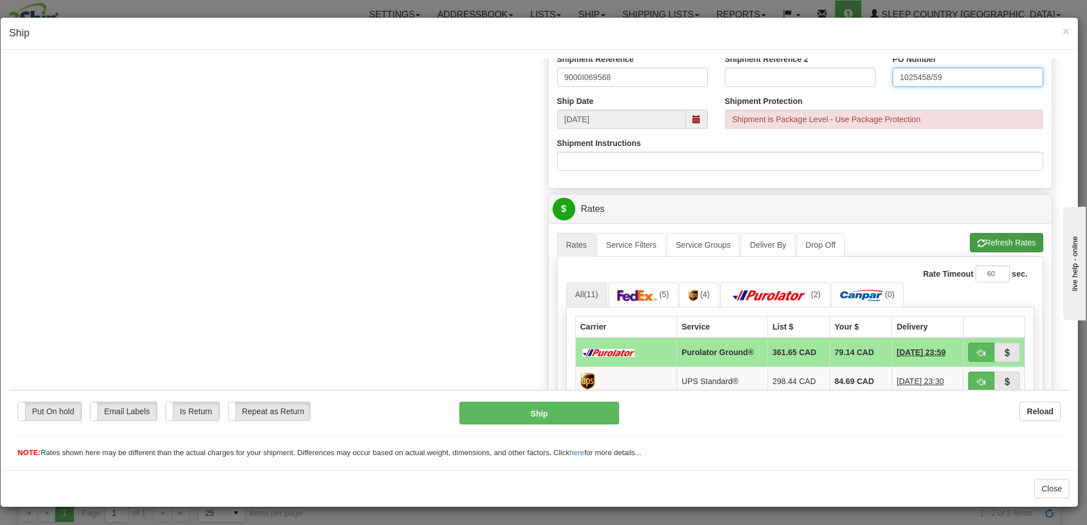
type input "1025458/59"
click at [986, 236] on button "Refresh Rates" at bounding box center [1006, 241] width 73 height 19
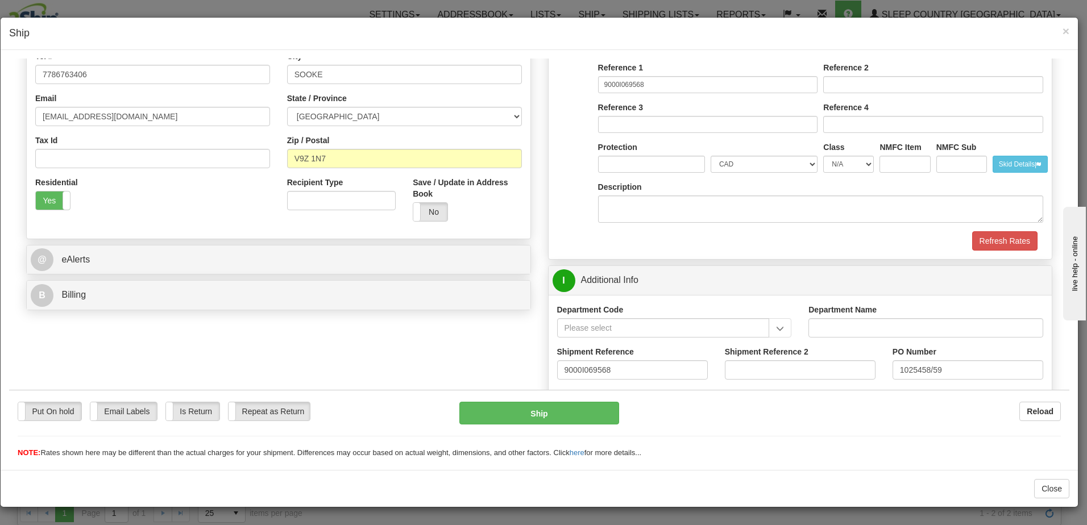
scroll to position [284, 0]
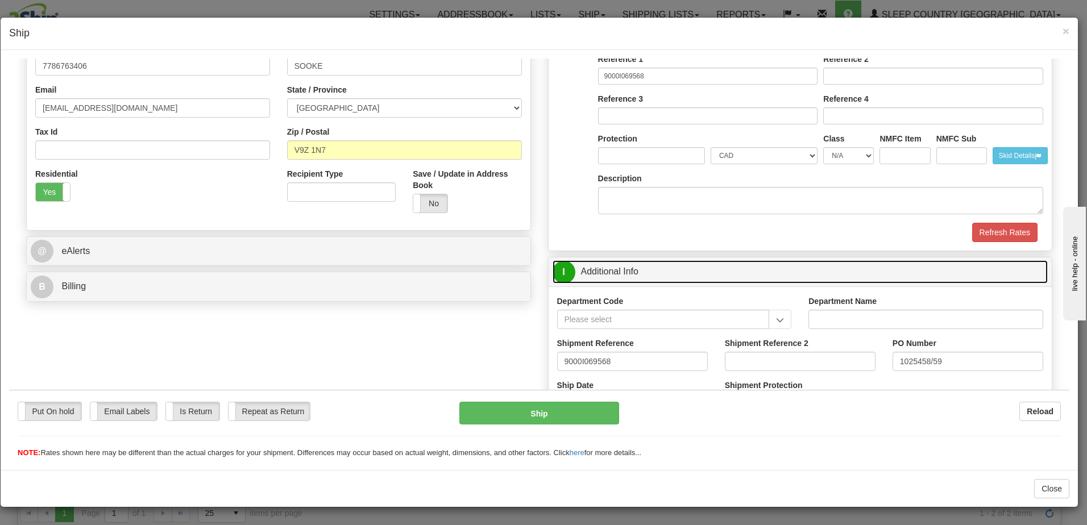
click at [754, 264] on link "I Additional Info" at bounding box center [800, 271] width 496 height 23
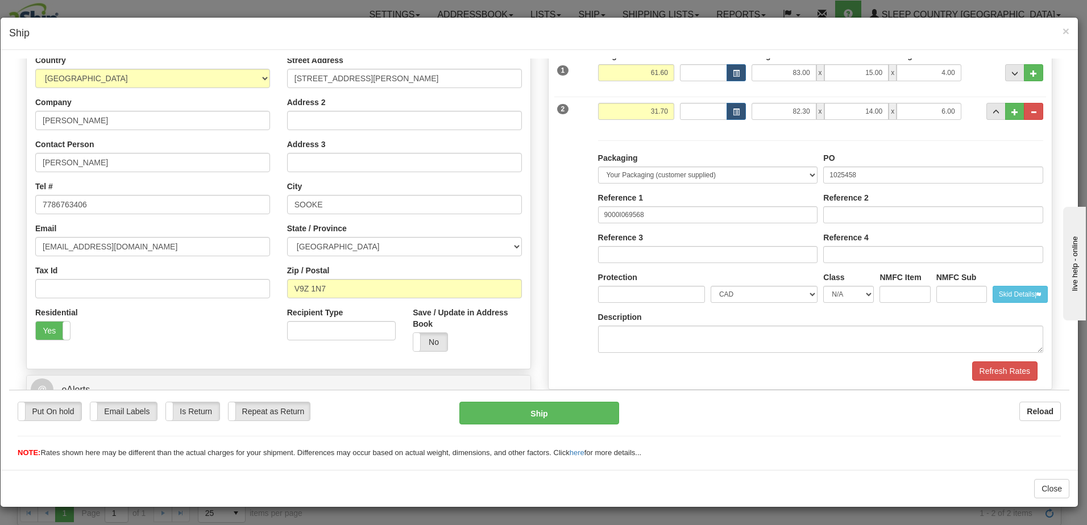
scroll to position [114, 0]
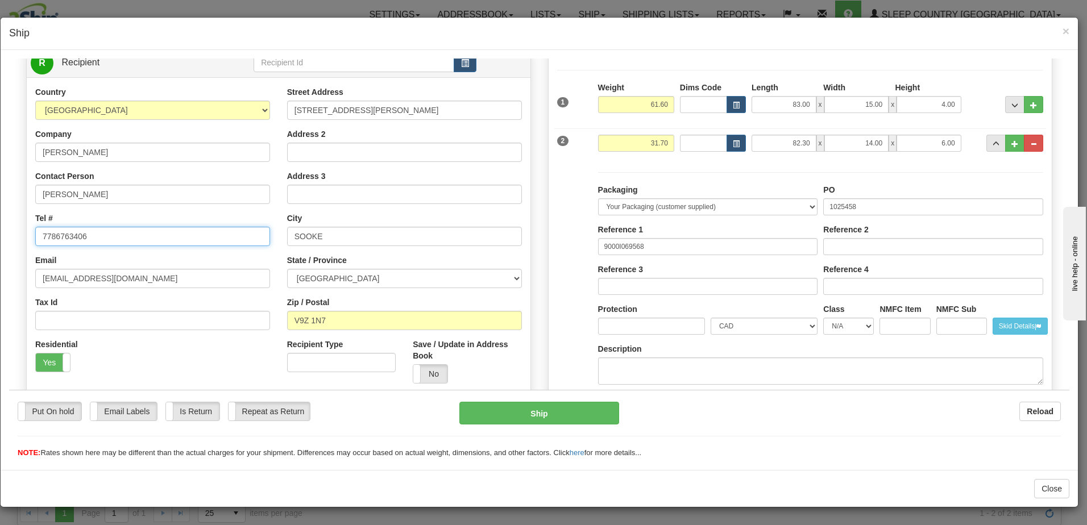
click at [56, 234] on input "7786763406" at bounding box center [152, 235] width 235 height 19
click at [71, 234] on input "778-6763406" at bounding box center [152, 235] width 235 height 19
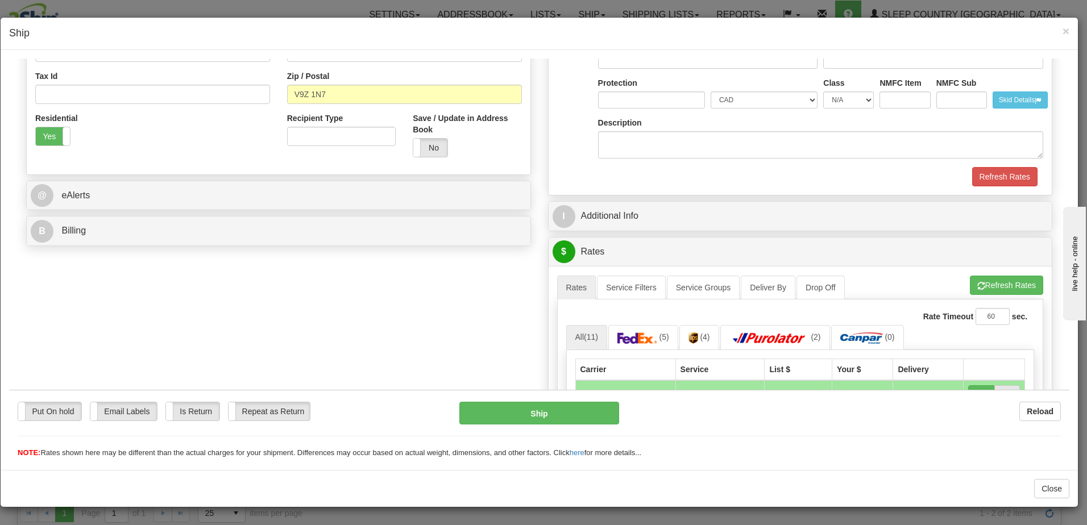
scroll to position [341, 0]
type input "[PHONE_NUMBER]"
click at [997, 286] on button "Refresh Rates" at bounding box center [1006, 283] width 73 height 19
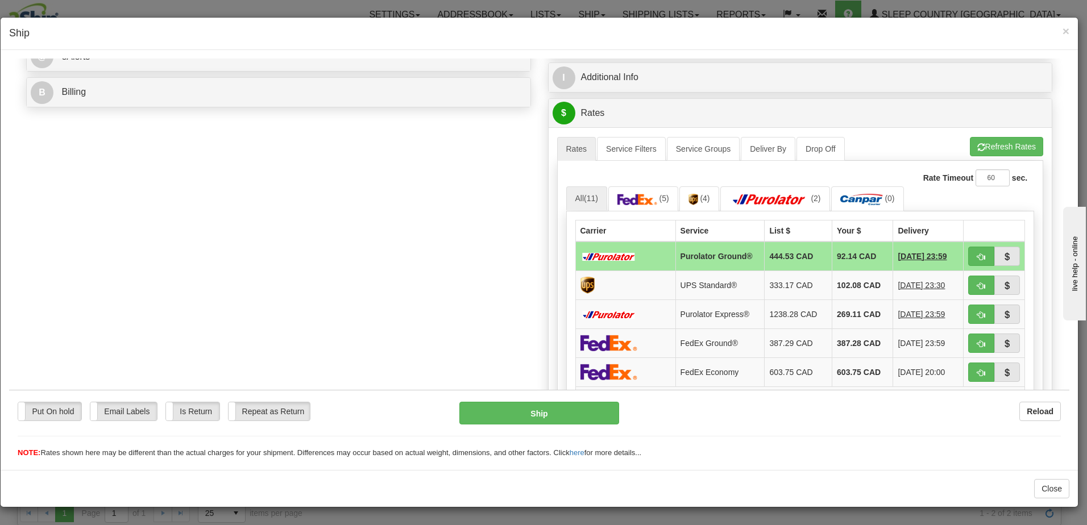
scroll to position [512, 0]
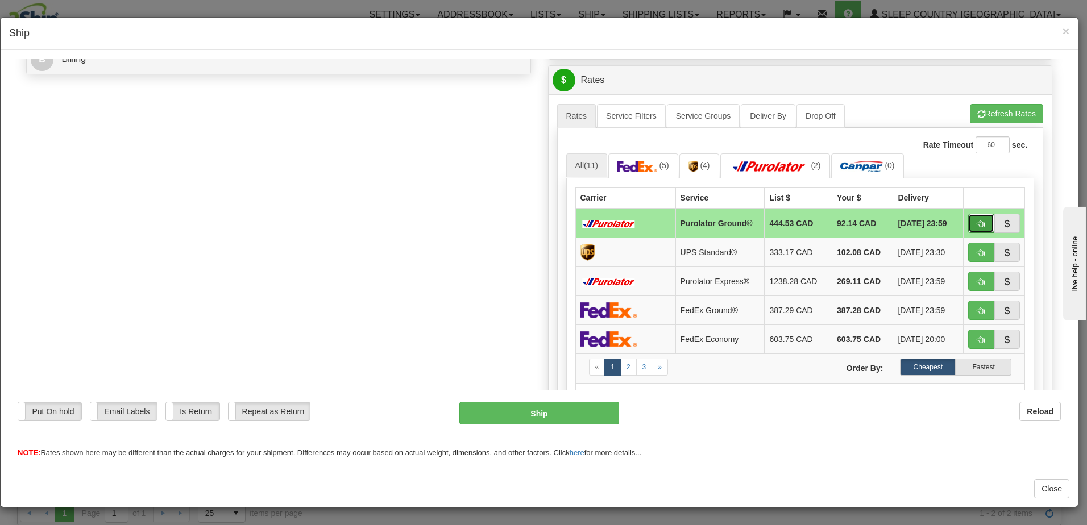
click at [977, 221] on span "button" at bounding box center [981, 223] width 8 height 7
type input "260"
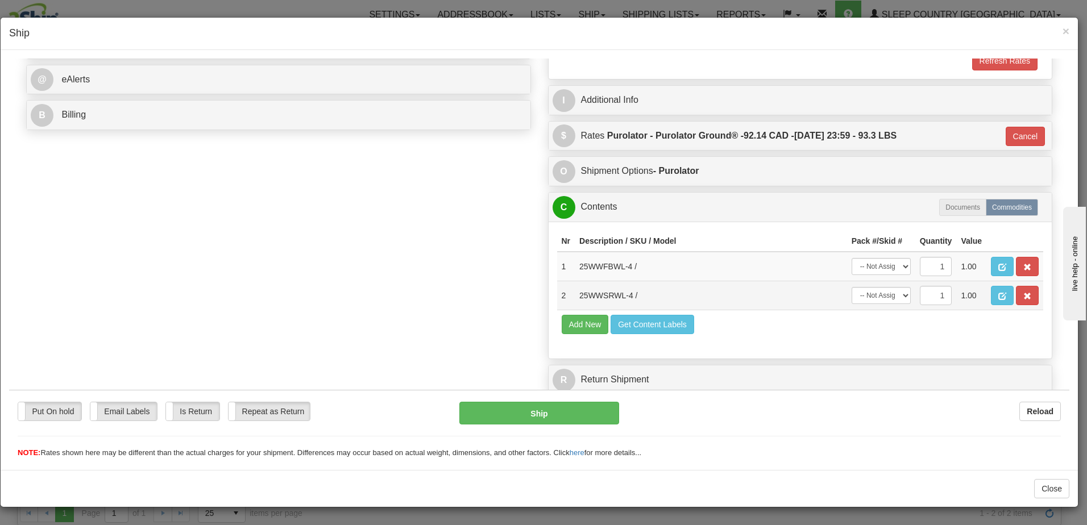
scroll to position [456, 0]
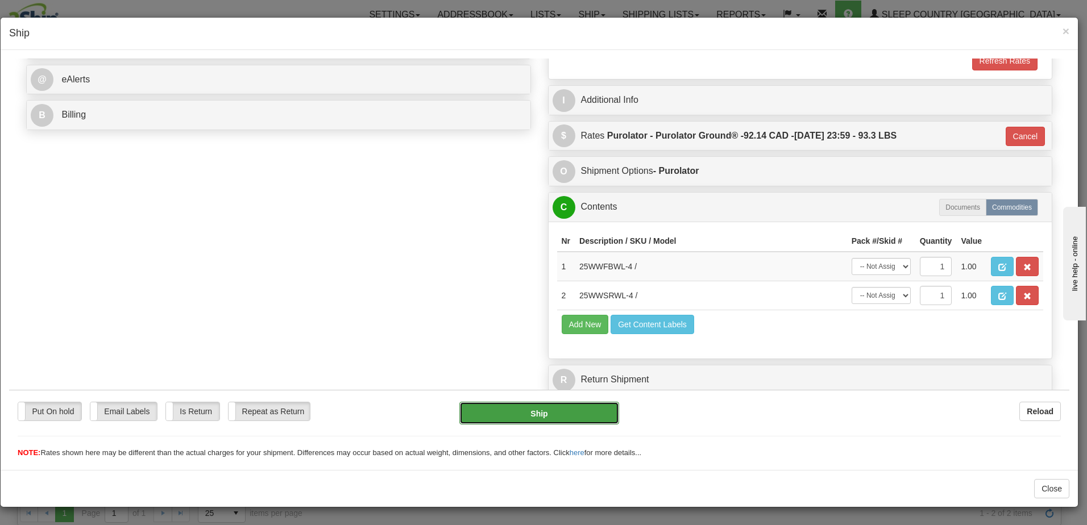
click at [539, 410] on button "Ship" at bounding box center [539, 412] width 160 height 23
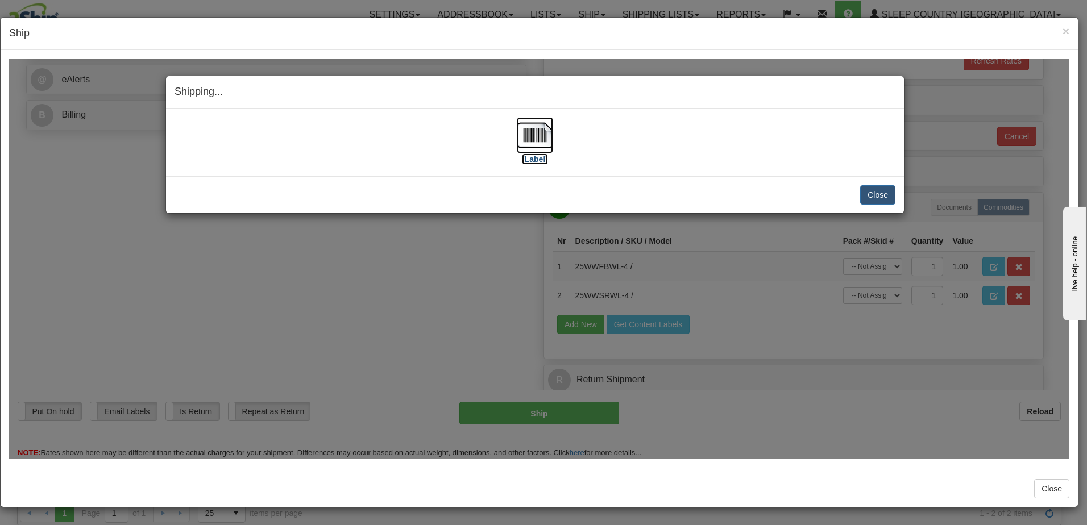
click at [535, 159] on label "[Label]" at bounding box center [535, 158] width 26 height 11
click at [875, 194] on button "Close" at bounding box center [877, 194] width 35 height 19
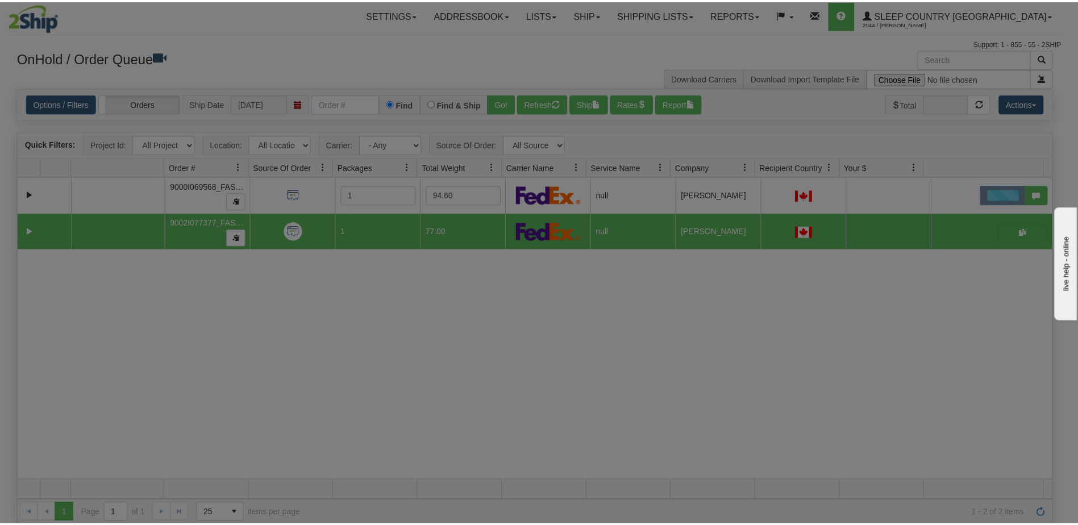
scroll to position [0, 0]
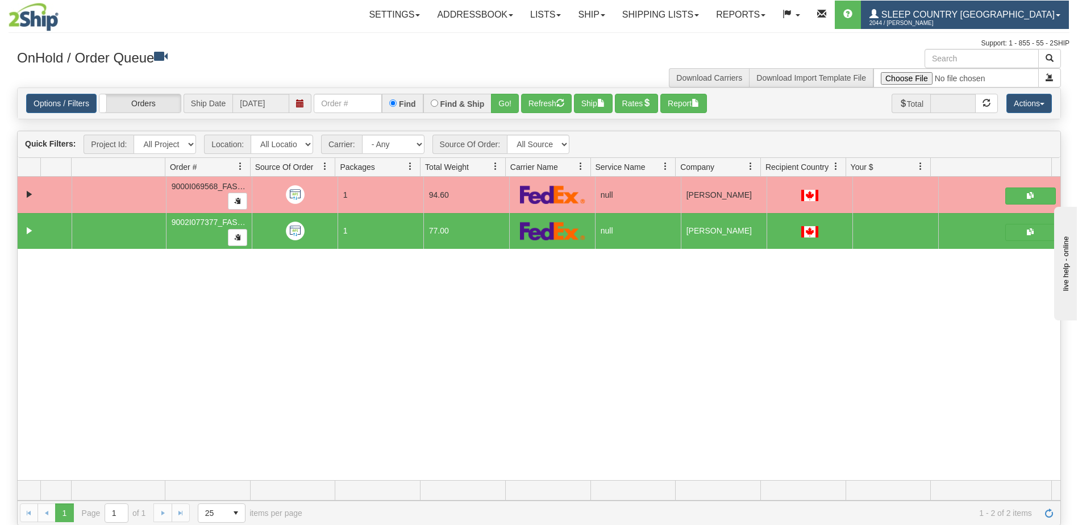
click at [982, 15] on span "Sleep Country [GEOGRAPHIC_DATA]" at bounding box center [967, 15] width 176 height 10
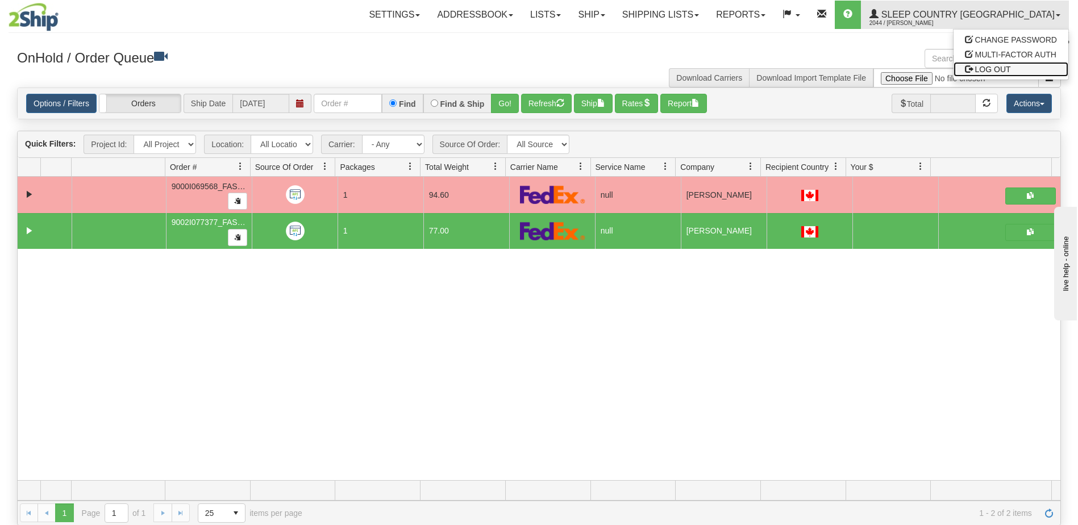
click at [988, 72] on span "LOG OUT" at bounding box center [993, 69] width 36 height 9
